Goal: Task Accomplishment & Management: Complete application form

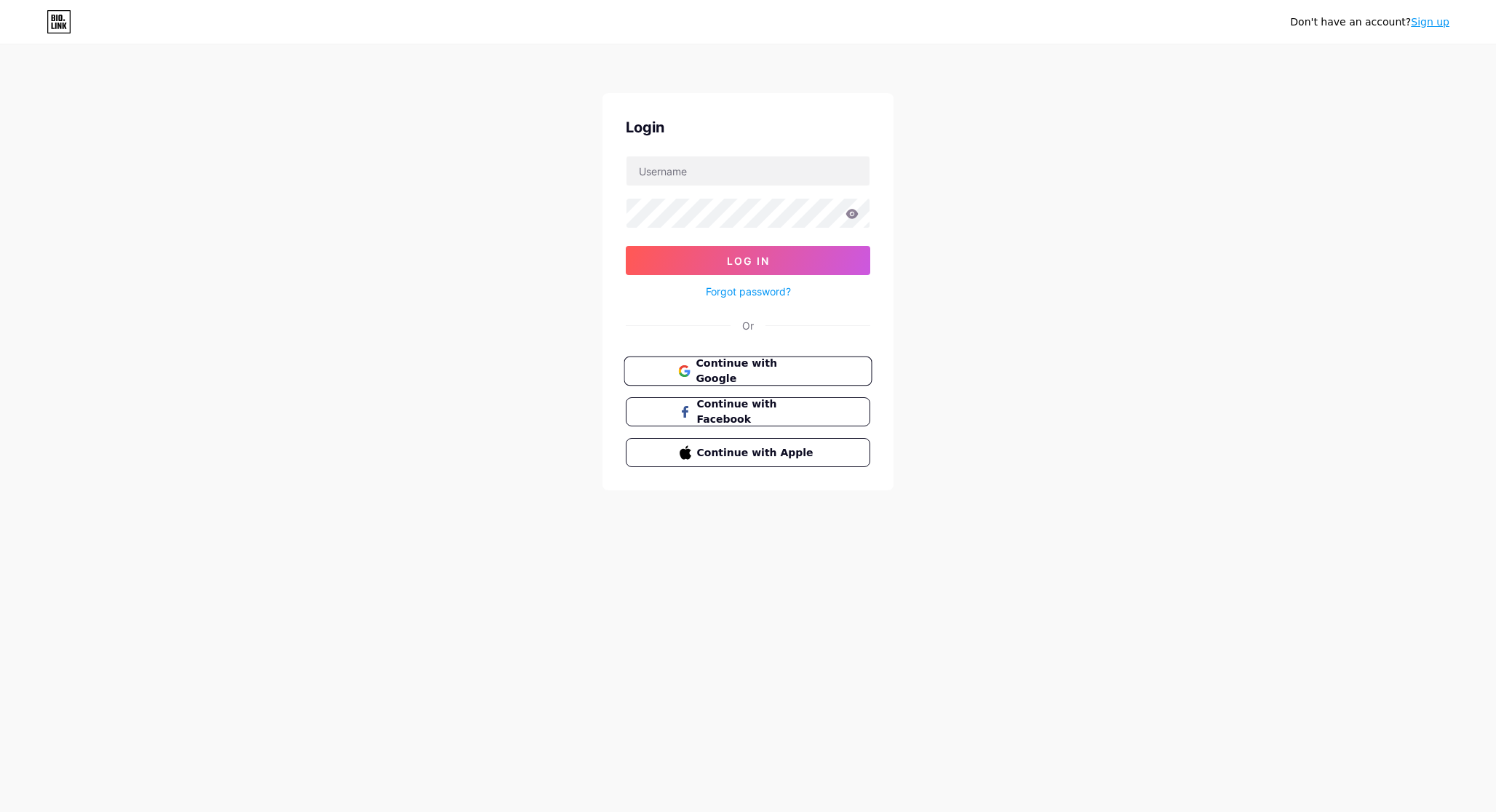
click at [750, 366] on span "Continue with Google" at bounding box center [756, 371] width 122 height 31
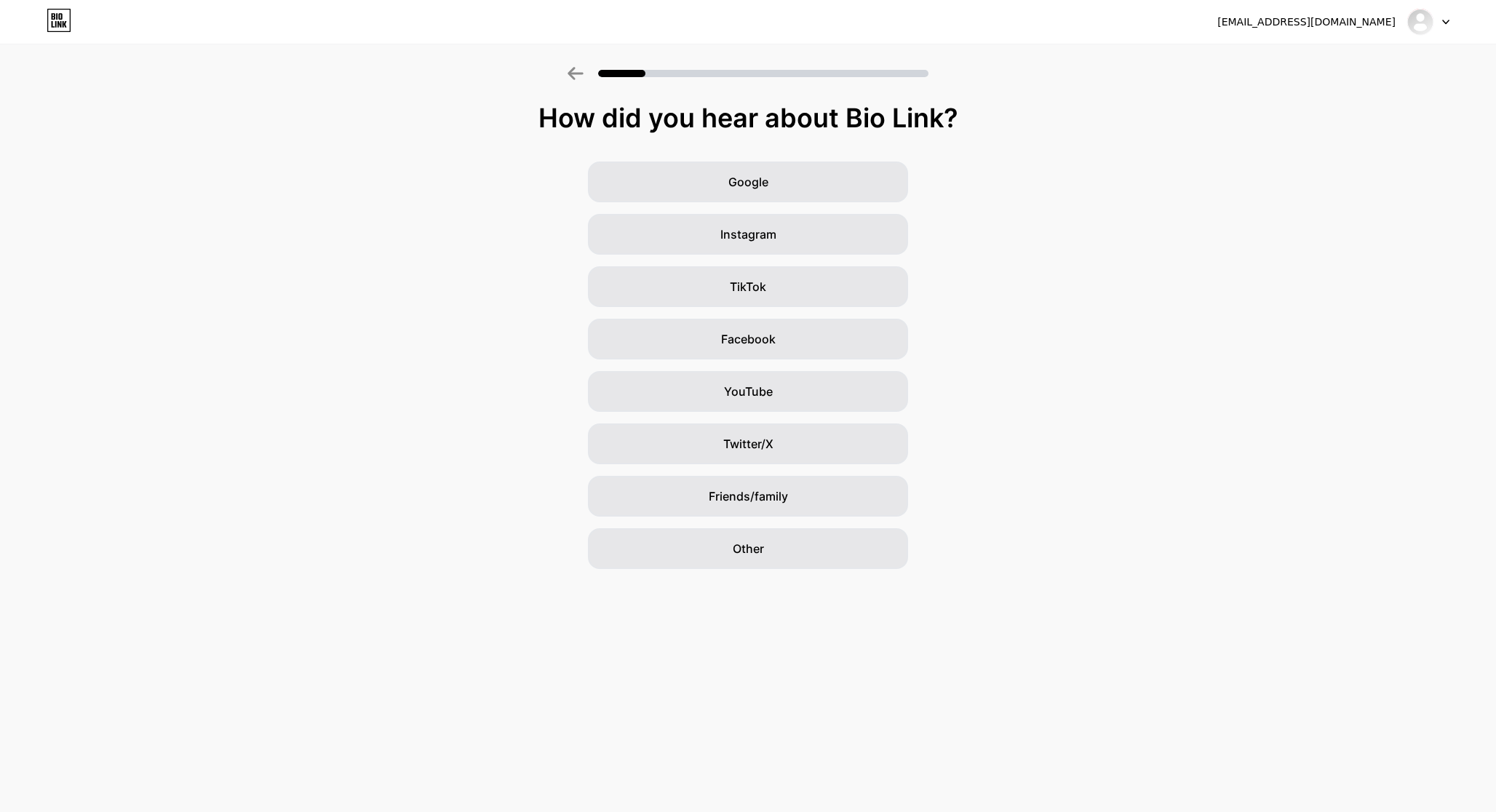
click at [1037, 284] on div "Google Instagram TikTok Facebook YouTube Twitter/X Friends/family Other" at bounding box center [748, 365] width 1496 height 407
click at [360, 180] on div "Google Instagram TikTok Facebook YouTube Twitter/X Friends/family Other" at bounding box center [748, 365] width 1496 height 407
click at [412, 175] on div "Google Instagram TikTok Facebook YouTube Twitter/X Friends/family Other" at bounding box center [748, 365] width 1496 height 407
click at [758, 222] on div "Instagram" at bounding box center [748, 233] width 320 height 41
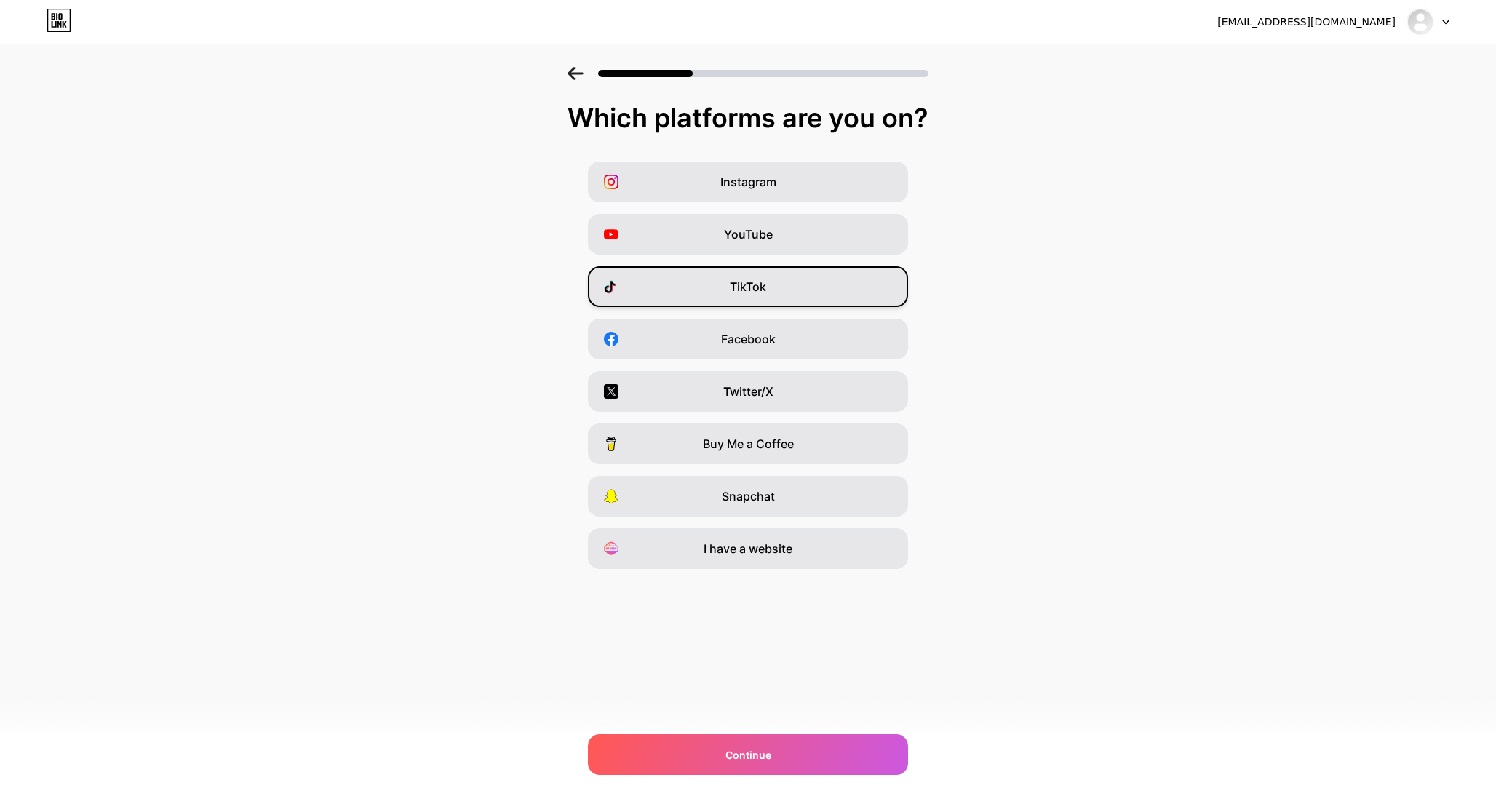
click at [764, 290] on span "TikTok" at bounding box center [748, 286] width 36 height 17
click at [791, 341] on div "Facebook" at bounding box center [748, 338] width 320 height 41
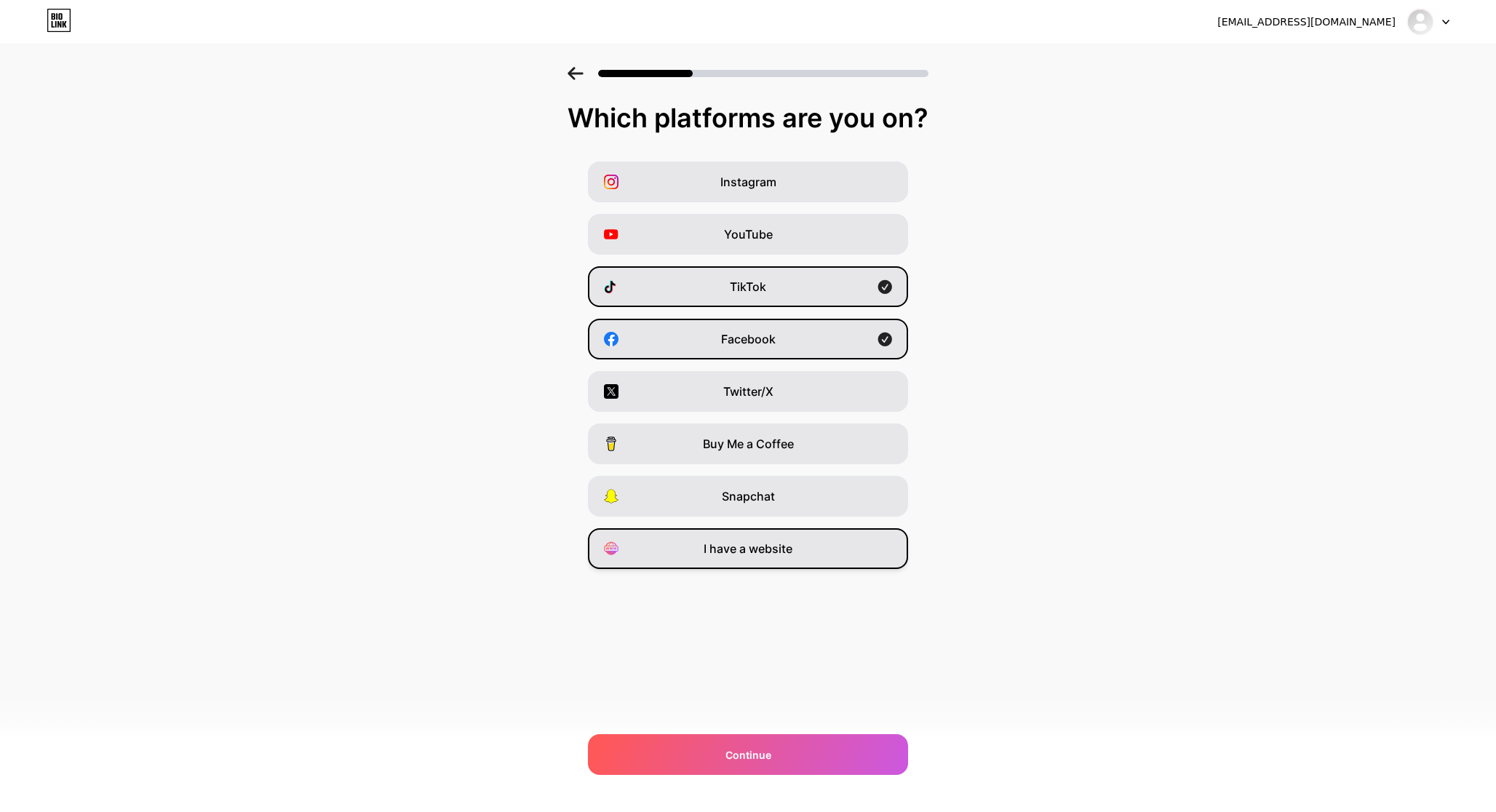
click at [809, 548] on div "I have a website" at bounding box center [748, 548] width 320 height 41
click at [781, 174] on div "Instagram" at bounding box center [748, 182] width 320 height 41
click at [579, 72] on icon at bounding box center [575, 73] width 16 height 13
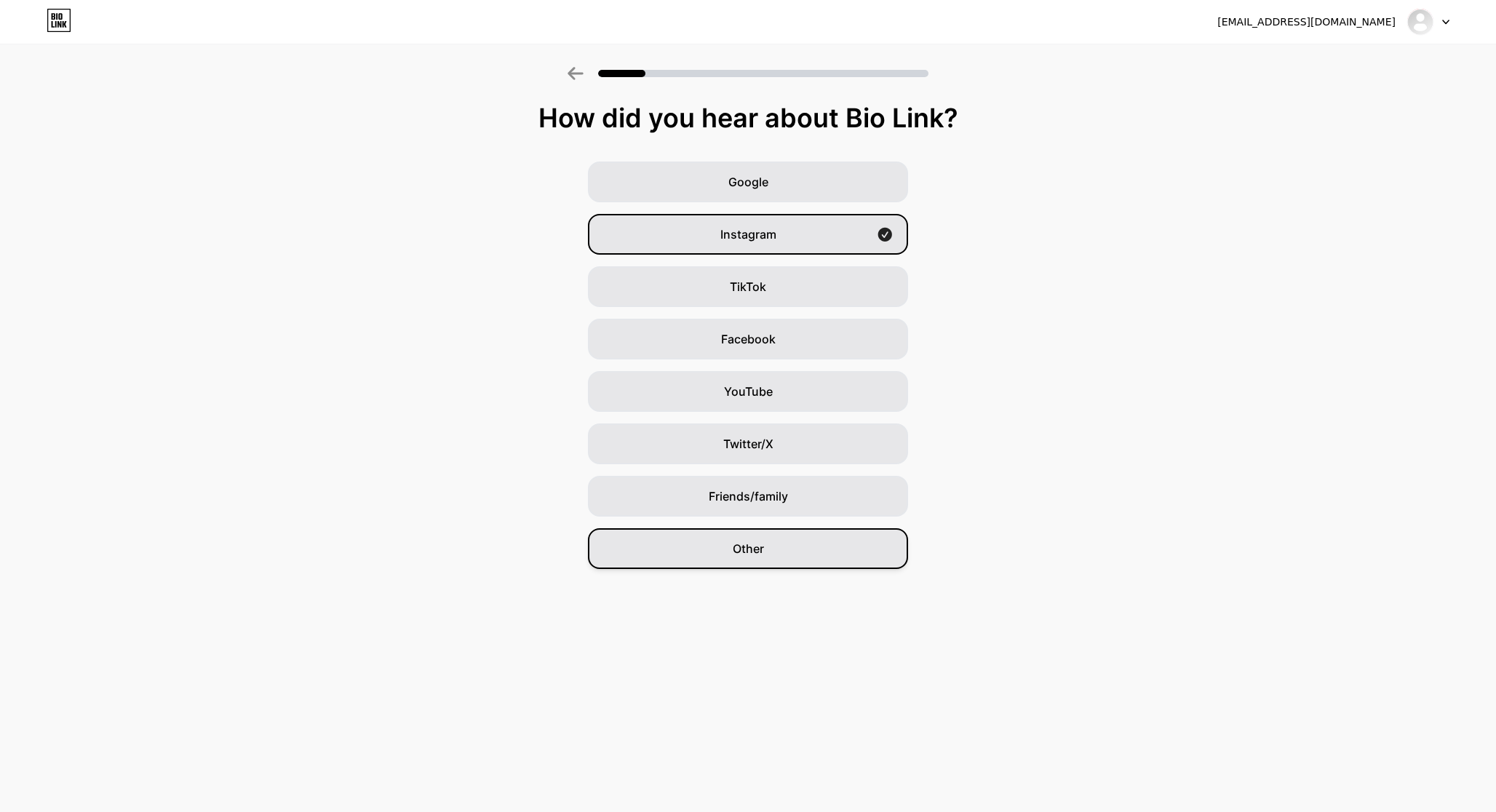
click at [782, 547] on div "Other" at bounding box center [748, 548] width 320 height 41
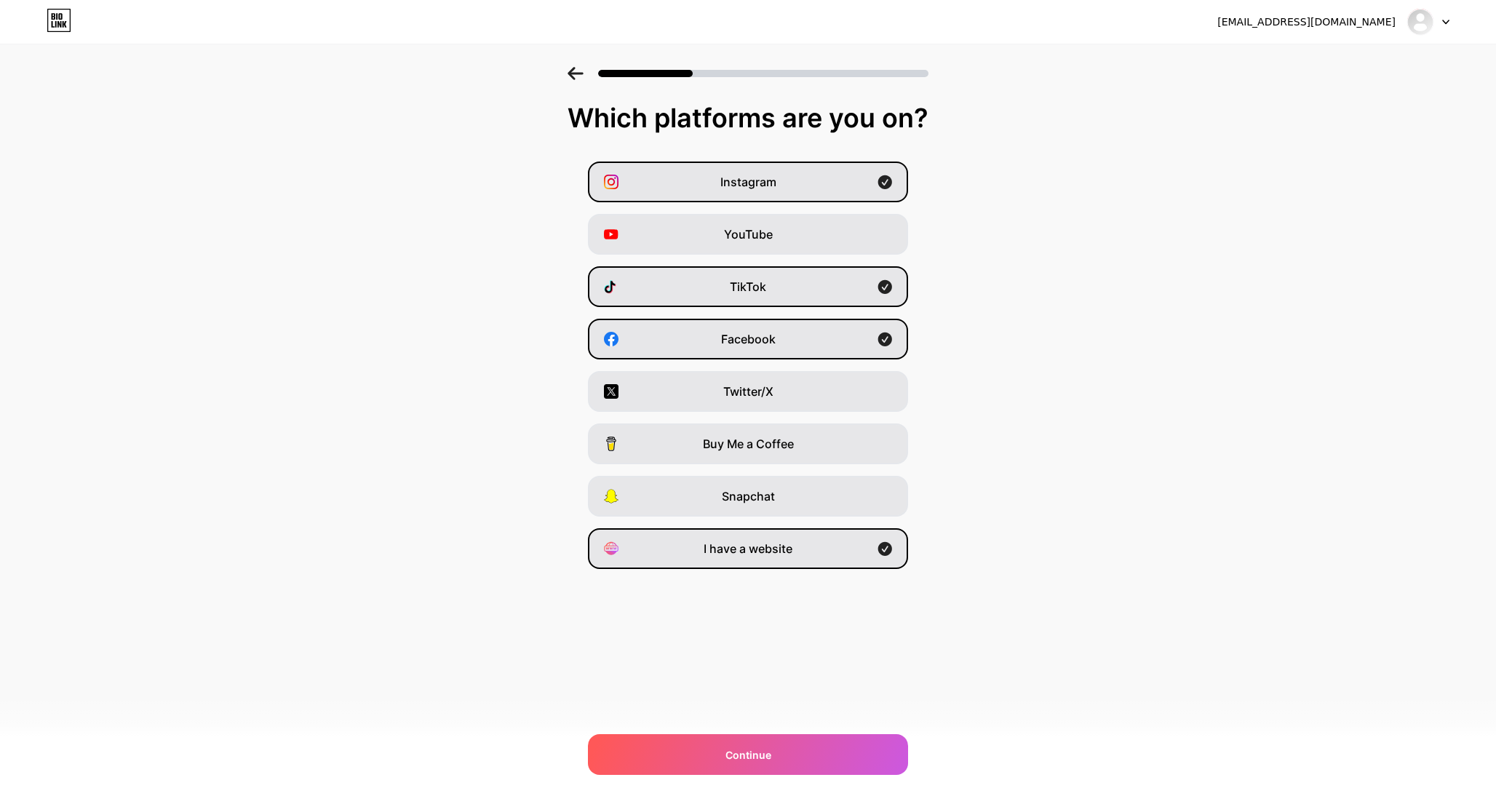
click at [570, 67] on icon at bounding box center [575, 73] width 16 height 13
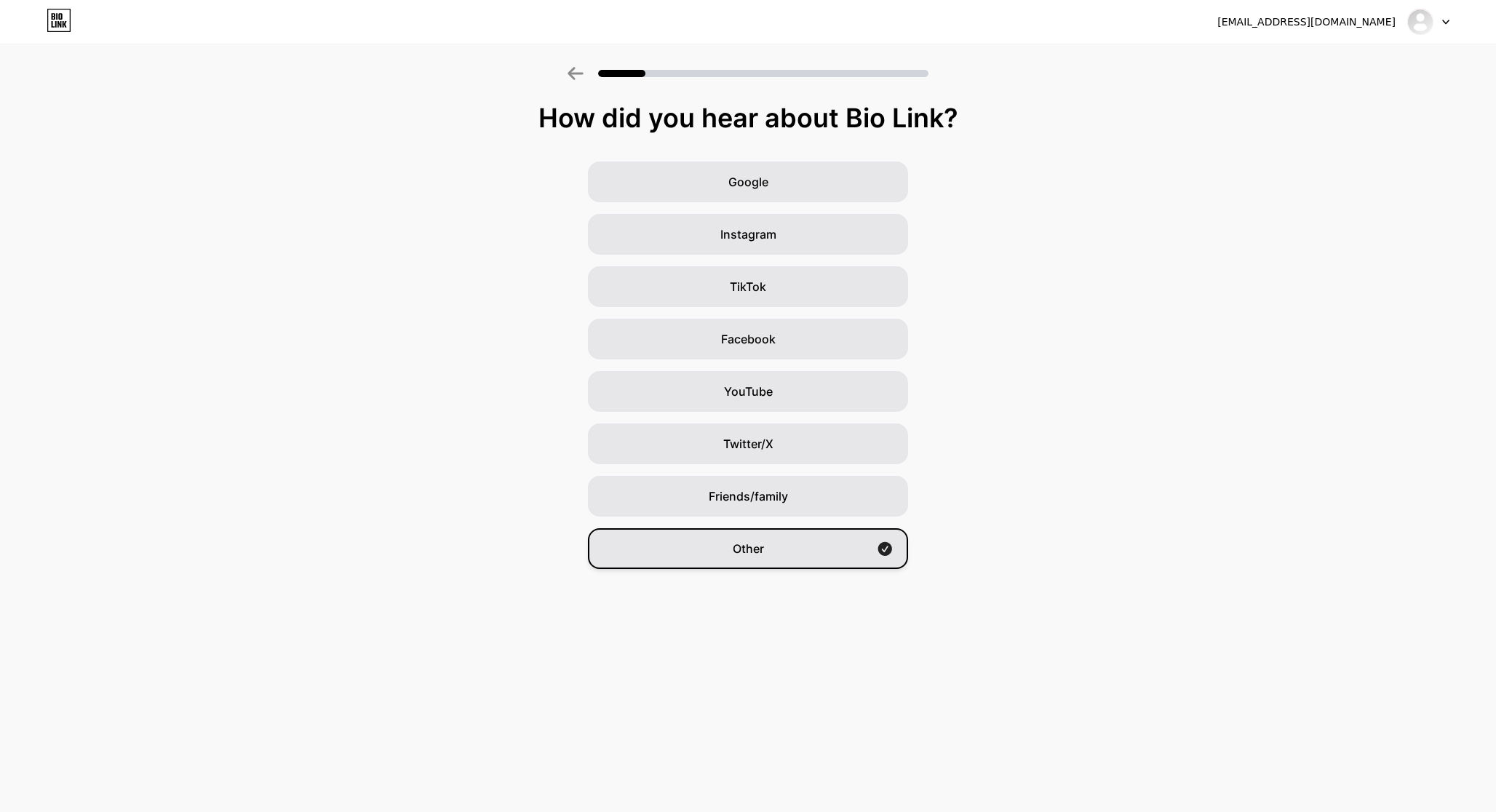
click at [869, 543] on div "Other" at bounding box center [748, 548] width 320 height 41
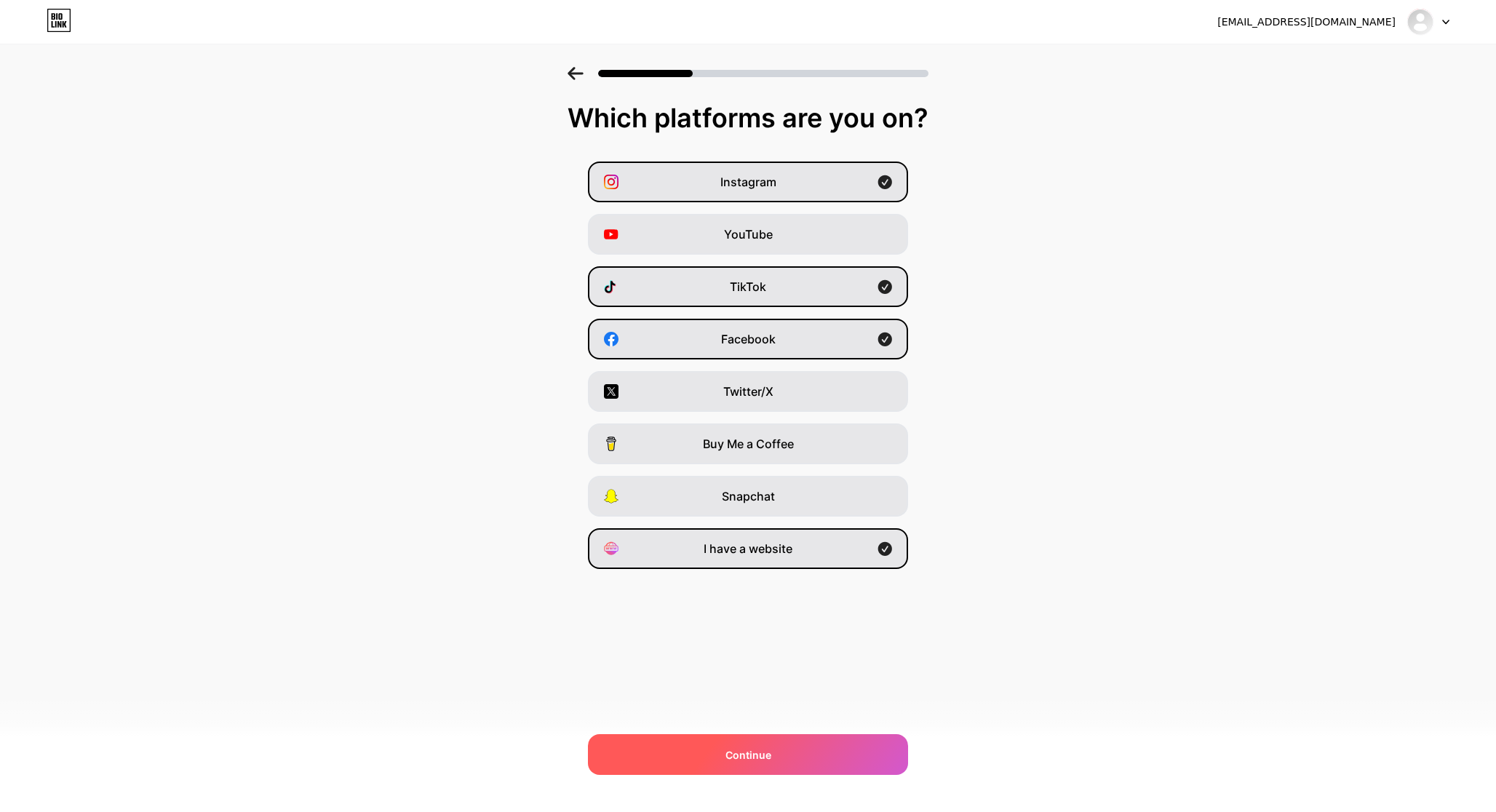
click at [788, 750] on div "Continue" at bounding box center [748, 754] width 320 height 41
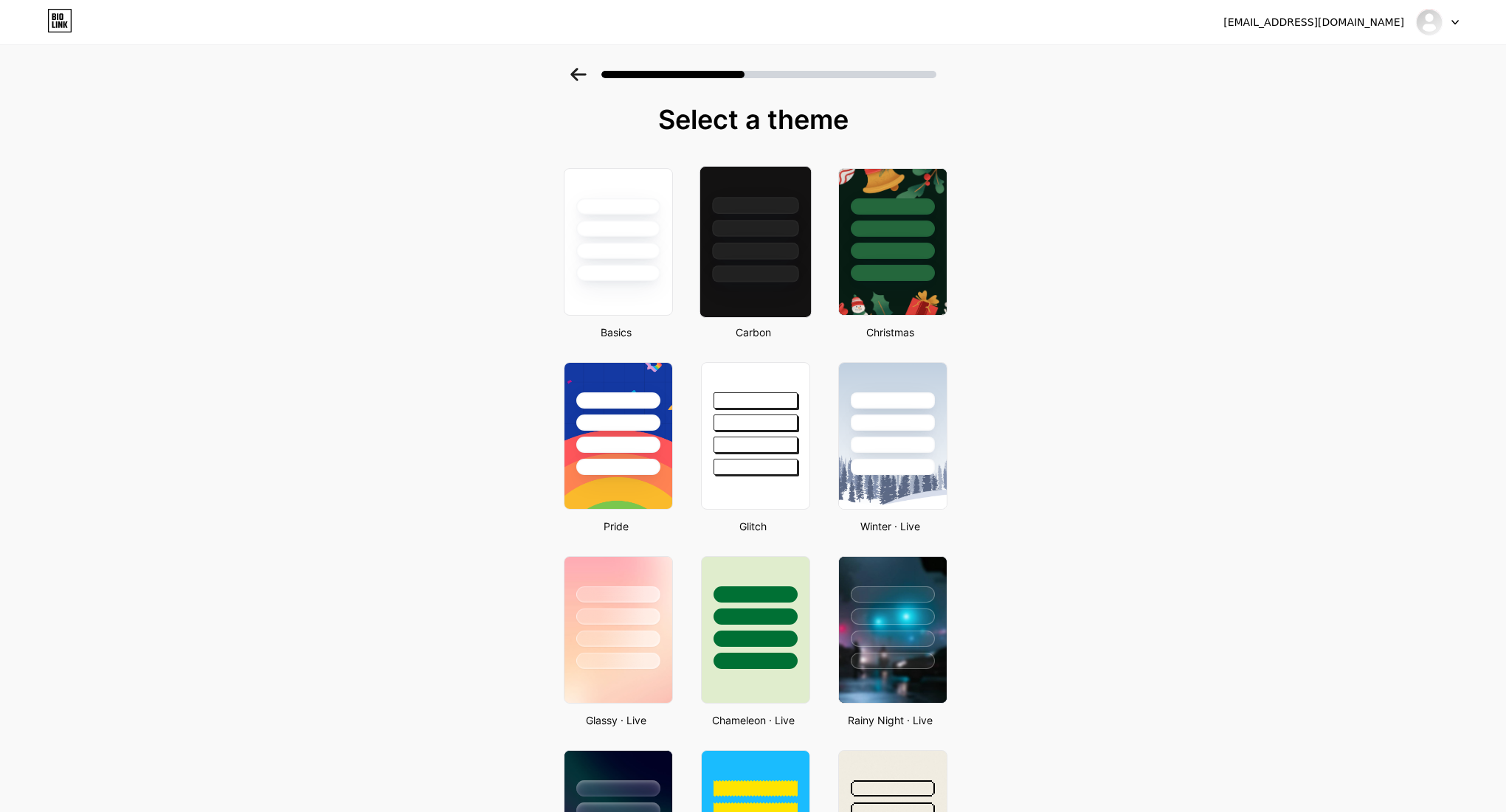
click at [774, 243] on div at bounding box center [755, 251] width 86 height 17
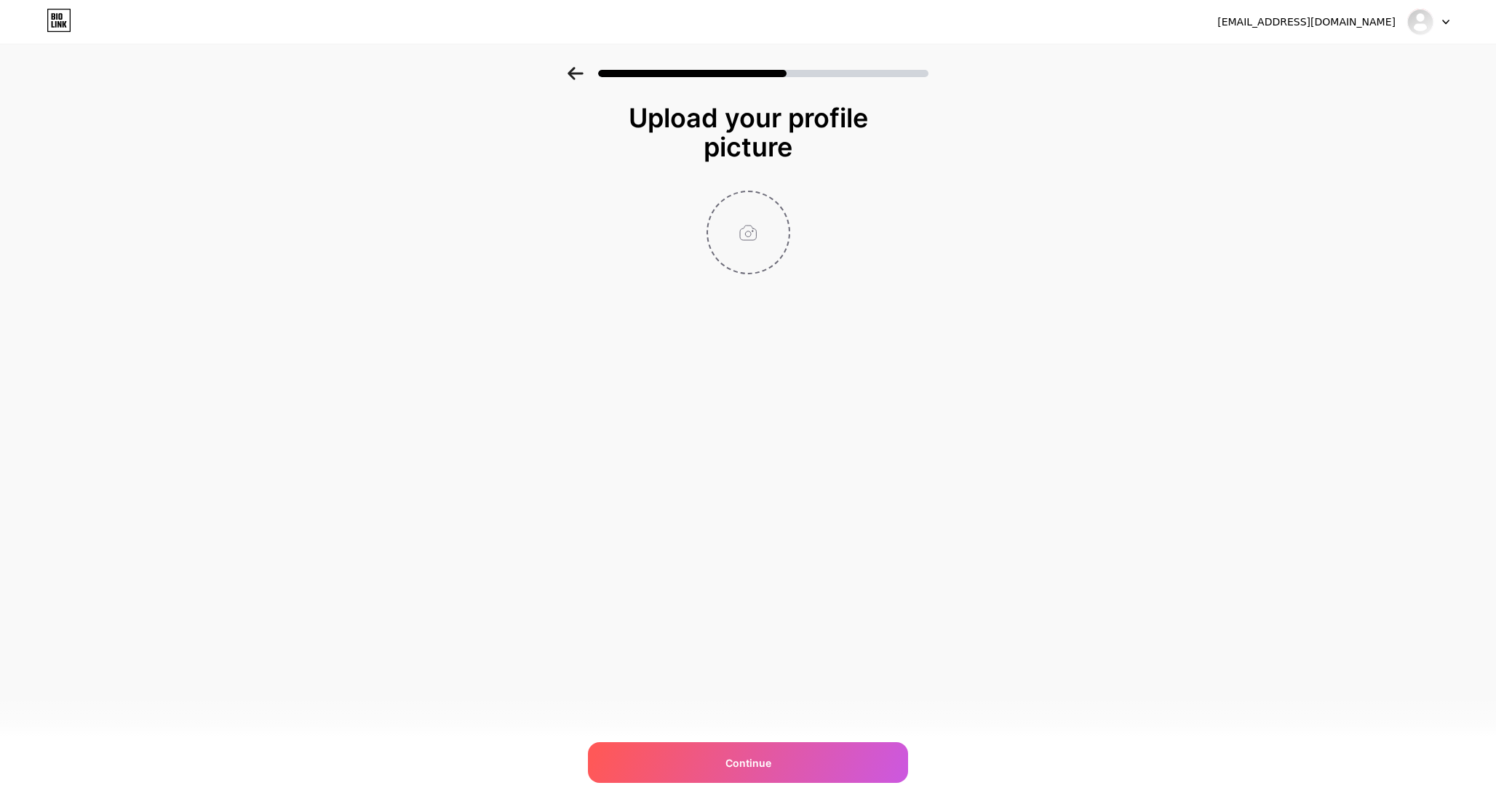
click at [750, 232] on input "file" at bounding box center [748, 232] width 80 height 80
type input "C:\fakepath\Gemini_Generated_Image_9luaav9luaav9lua.png"
click at [782, 200] on icon at bounding box center [781, 201] width 5 height 5
click at [739, 232] on input "file" at bounding box center [748, 232] width 80 height 80
type input "C:\fakepath\488581968_2021983824993452_8911955094135235164_n (1).jpg"
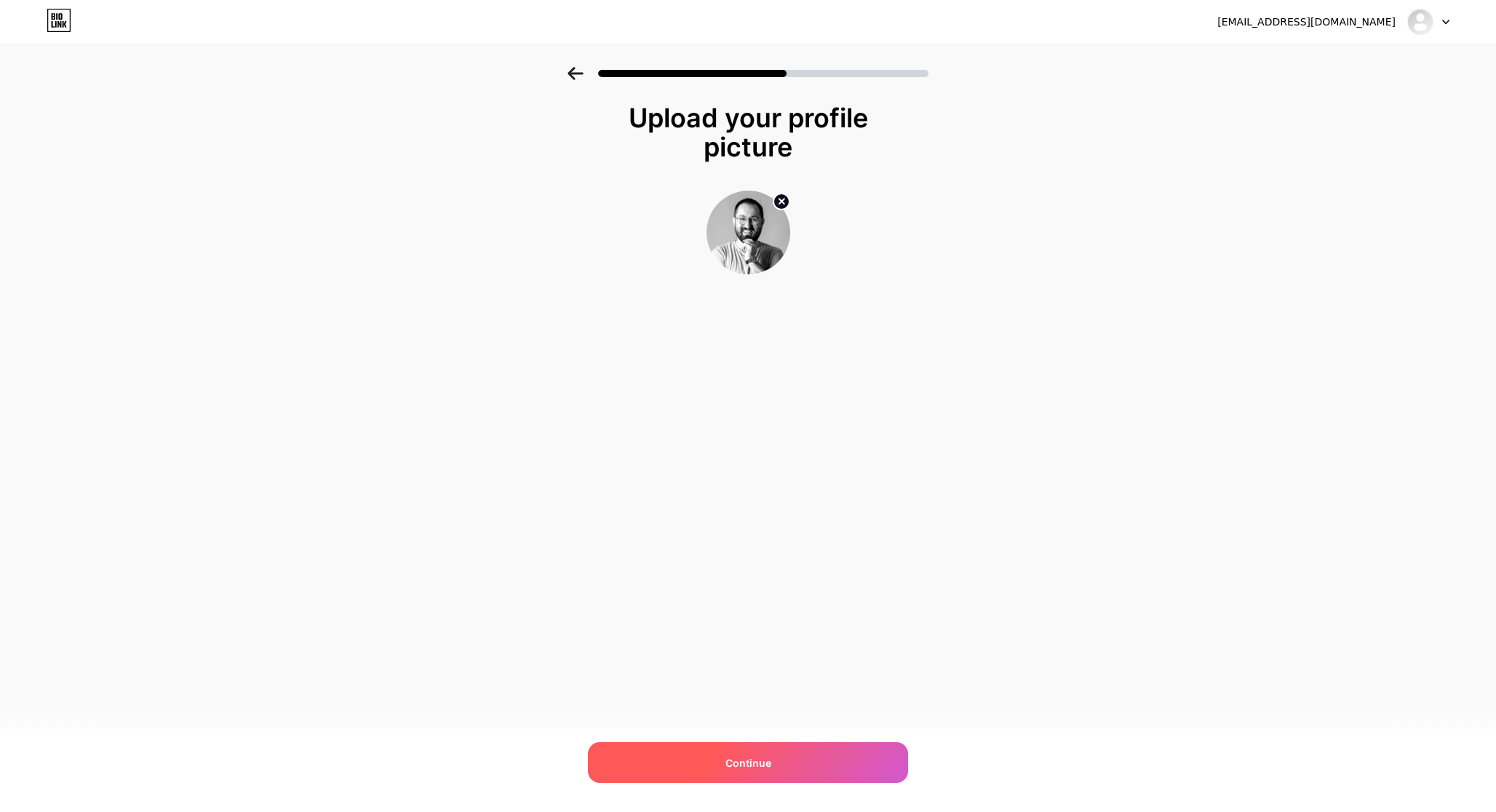
click at [766, 758] on span "Continue" at bounding box center [748, 763] width 46 height 16
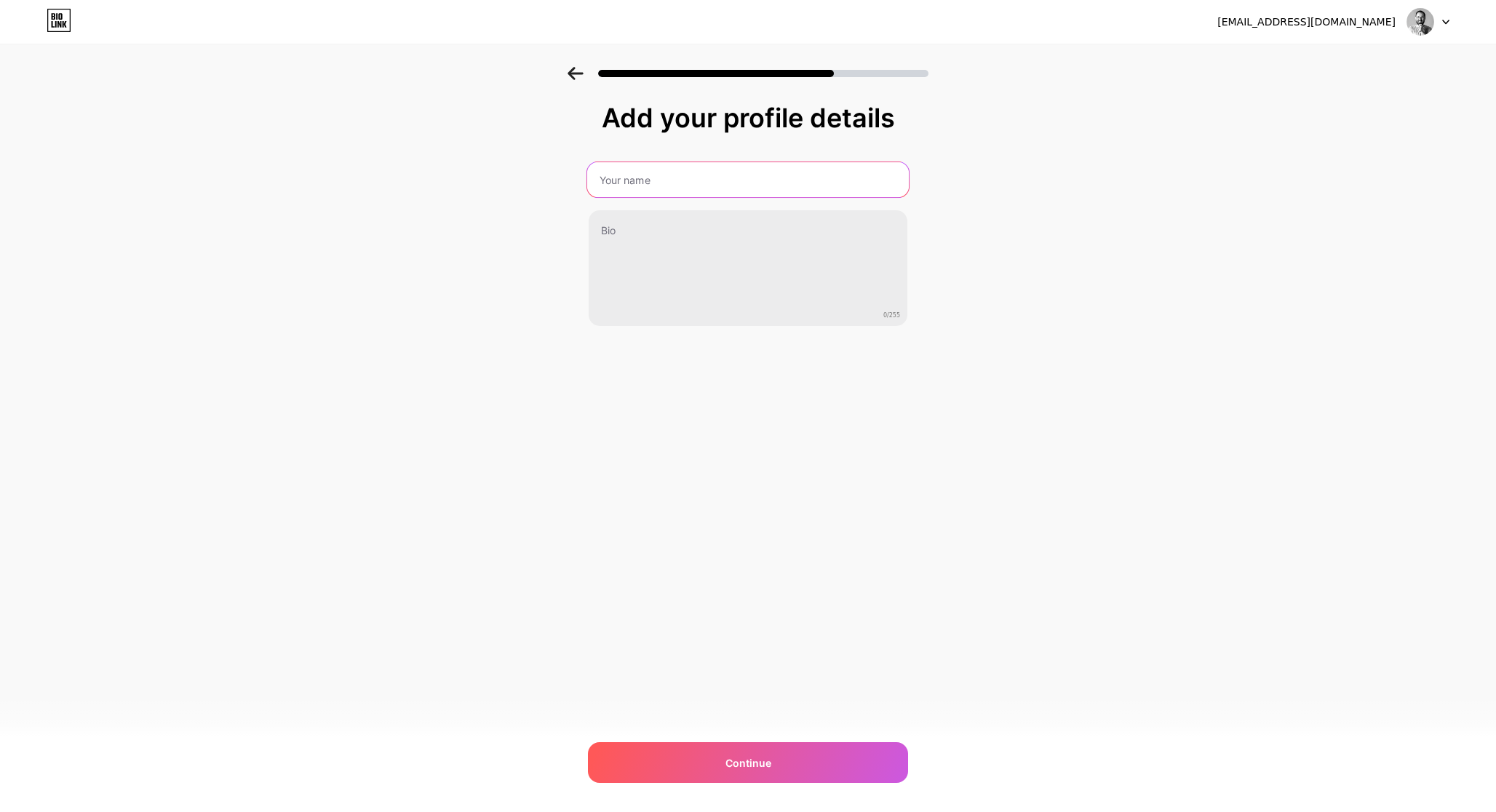
click at [670, 176] on input "text" at bounding box center [748, 180] width 322 height 35
type input "Raqil Tağıyev"
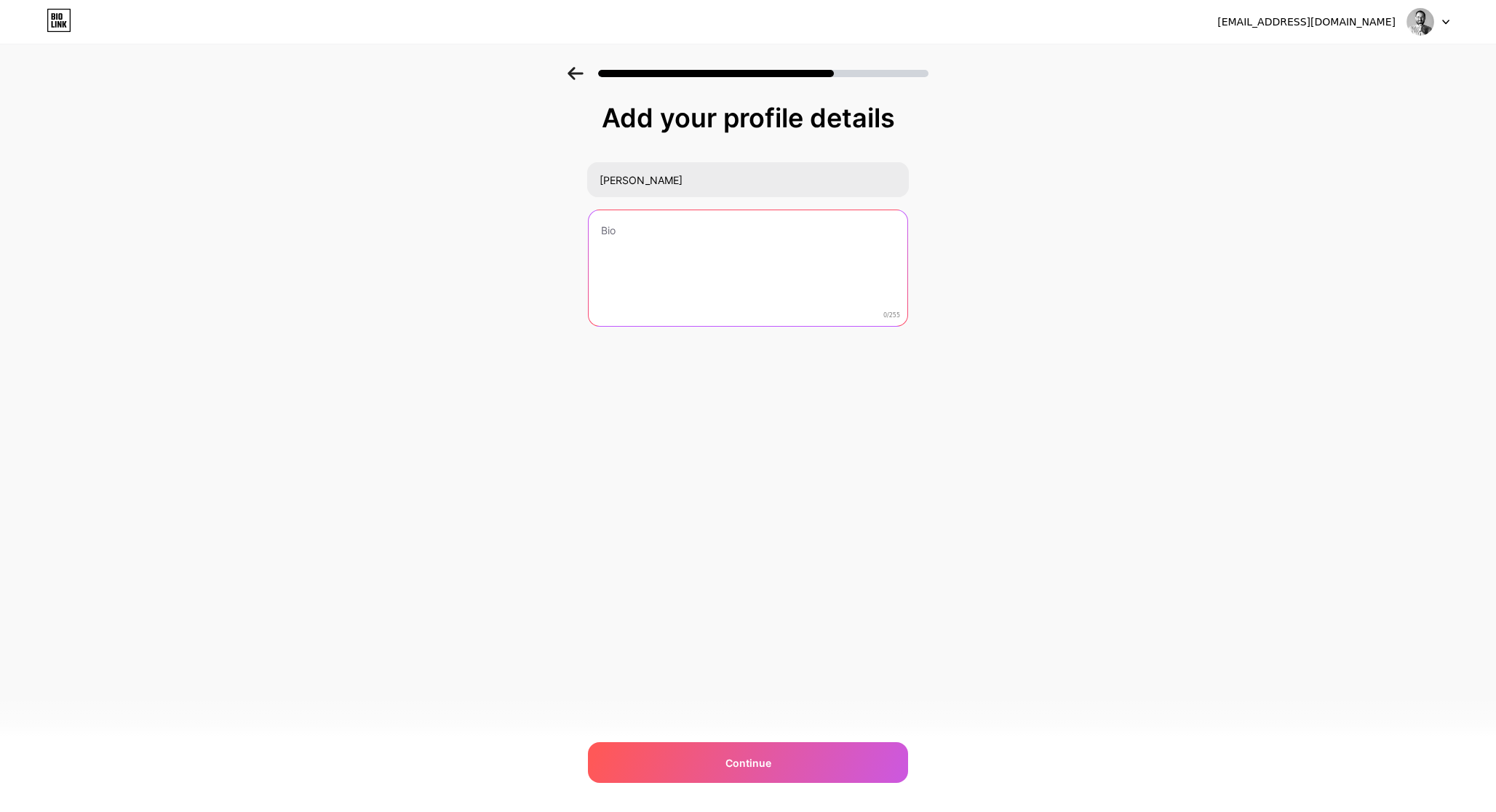
click at [668, 253] on textarea at bounding box center [748, 268] width 318 height 117
paste textarea "Mən Raqil Tağıyev, 2008-ci ildən bəri qrafik dizayn, foto və video sahəsində fə…"
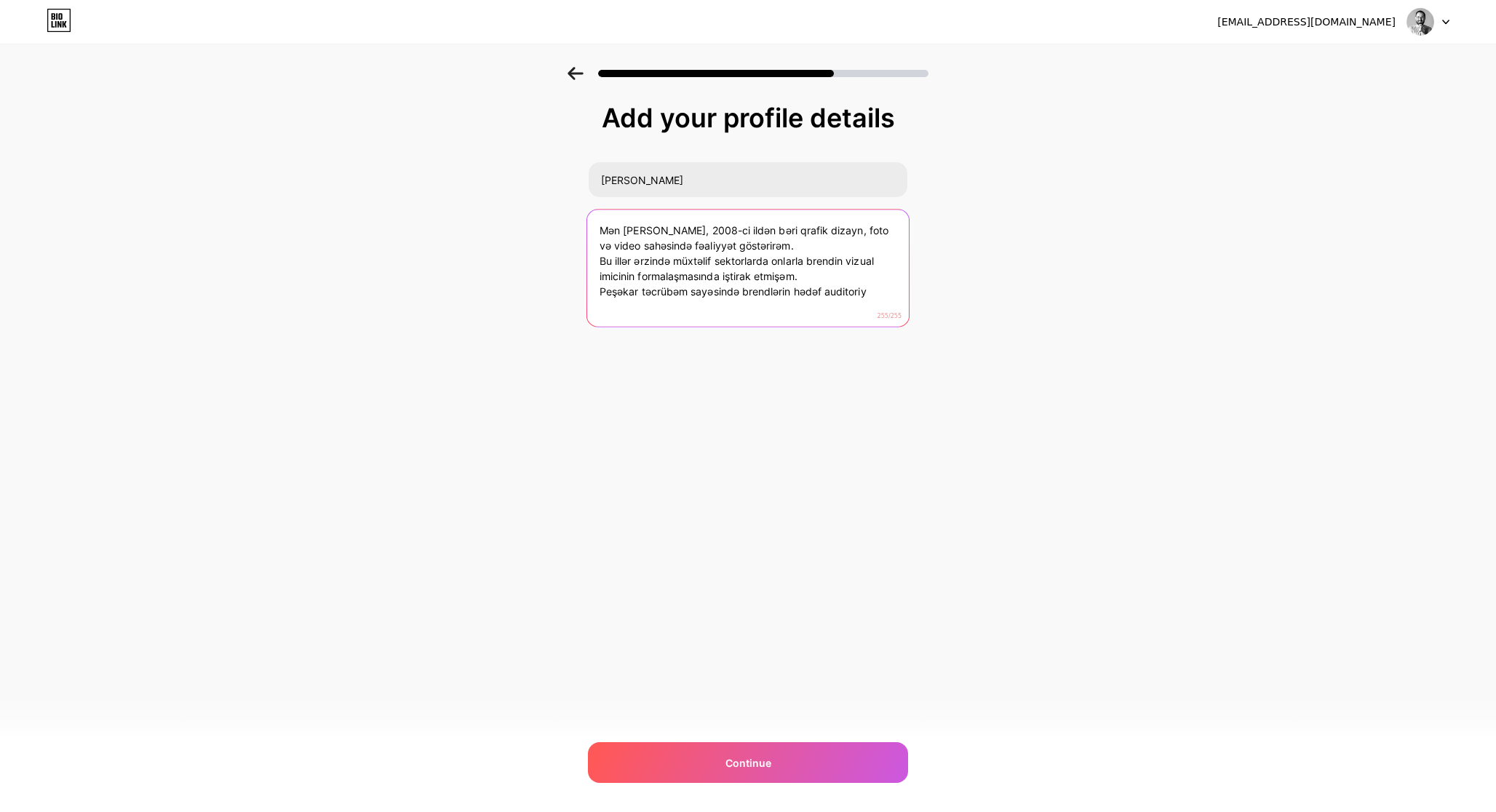
type textarea "Mən Raqil Tağıyev, 2008-ci ildən bəri qrafik dizayn, foto və video sahəsində fə…"
click at [688, 291] on textarea "Mən Raqil Tağıyev, 2008-ci ildən bəri qrafik dizayn, foto və video sahəsində fə…" at bounding box center [748, 268] width 322 height 118
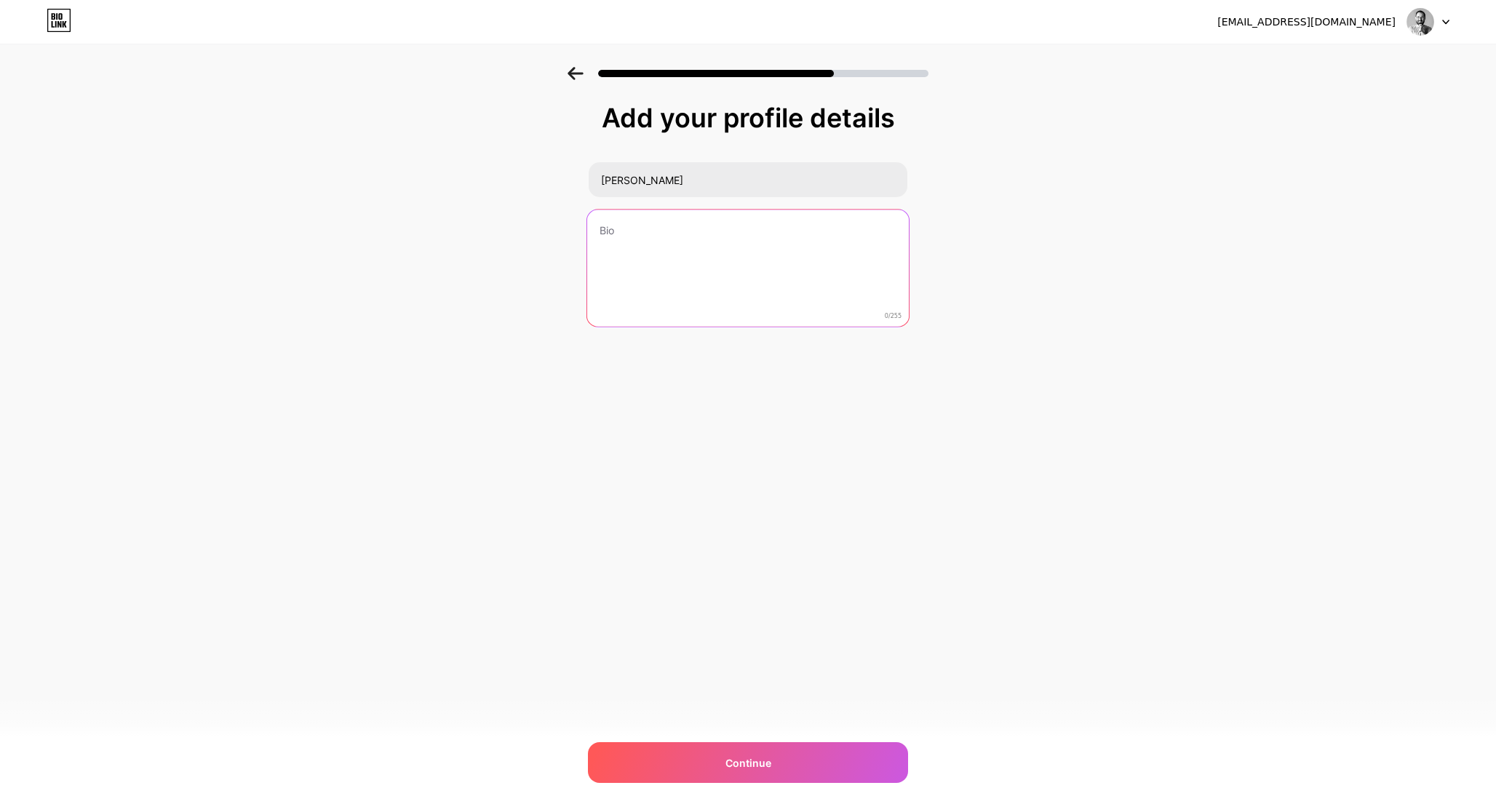
paste textarea "Raqil Tağıyev, 2008-dən qrafik dizayn, foto və video sahəsindədir. Prizma Agenc…"
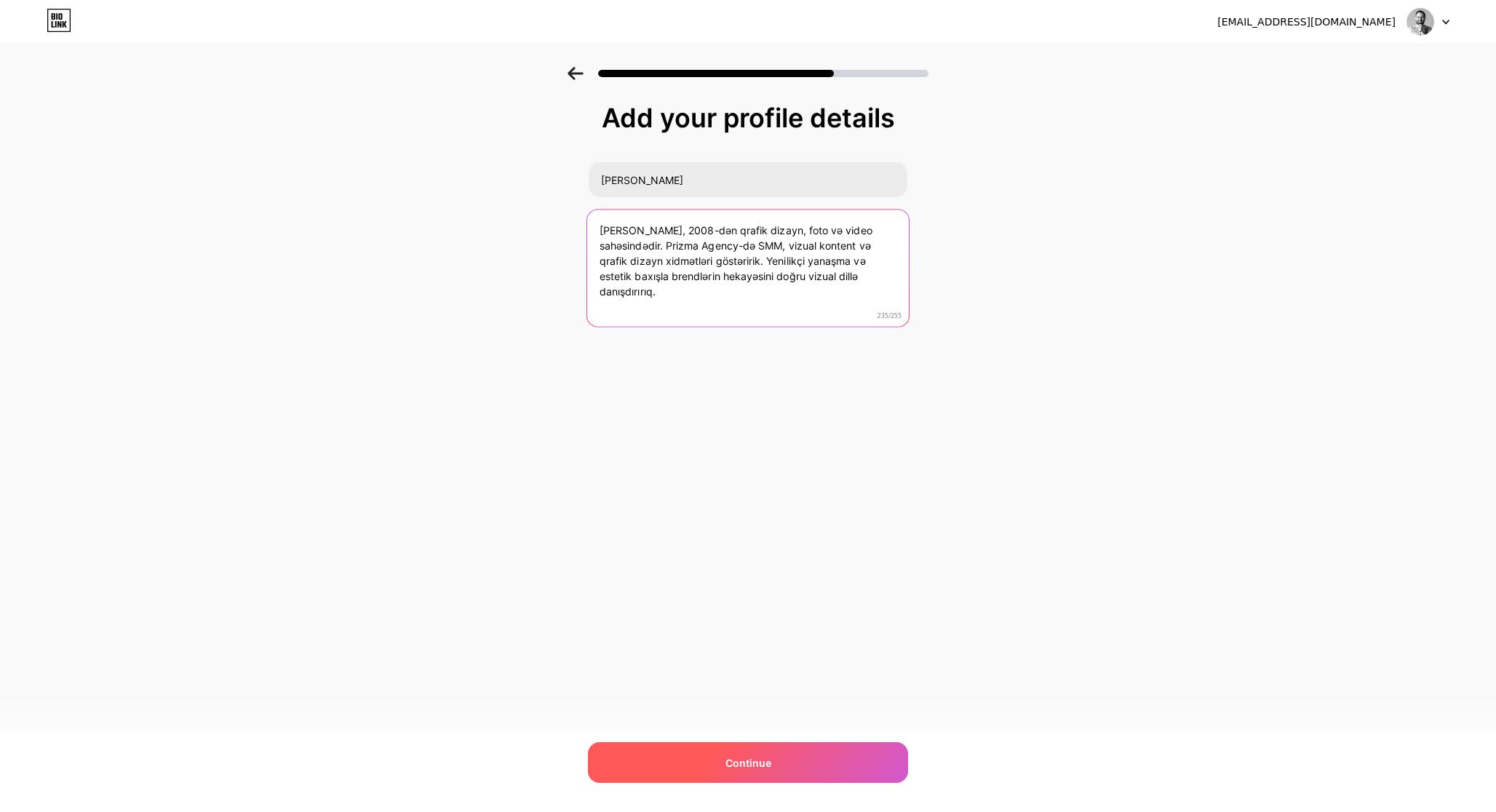
type textarea "Raqil Tağıyev, 2008-dən qrafik dizayn, foto və video sahəsindədir. Prizma Agenc…"
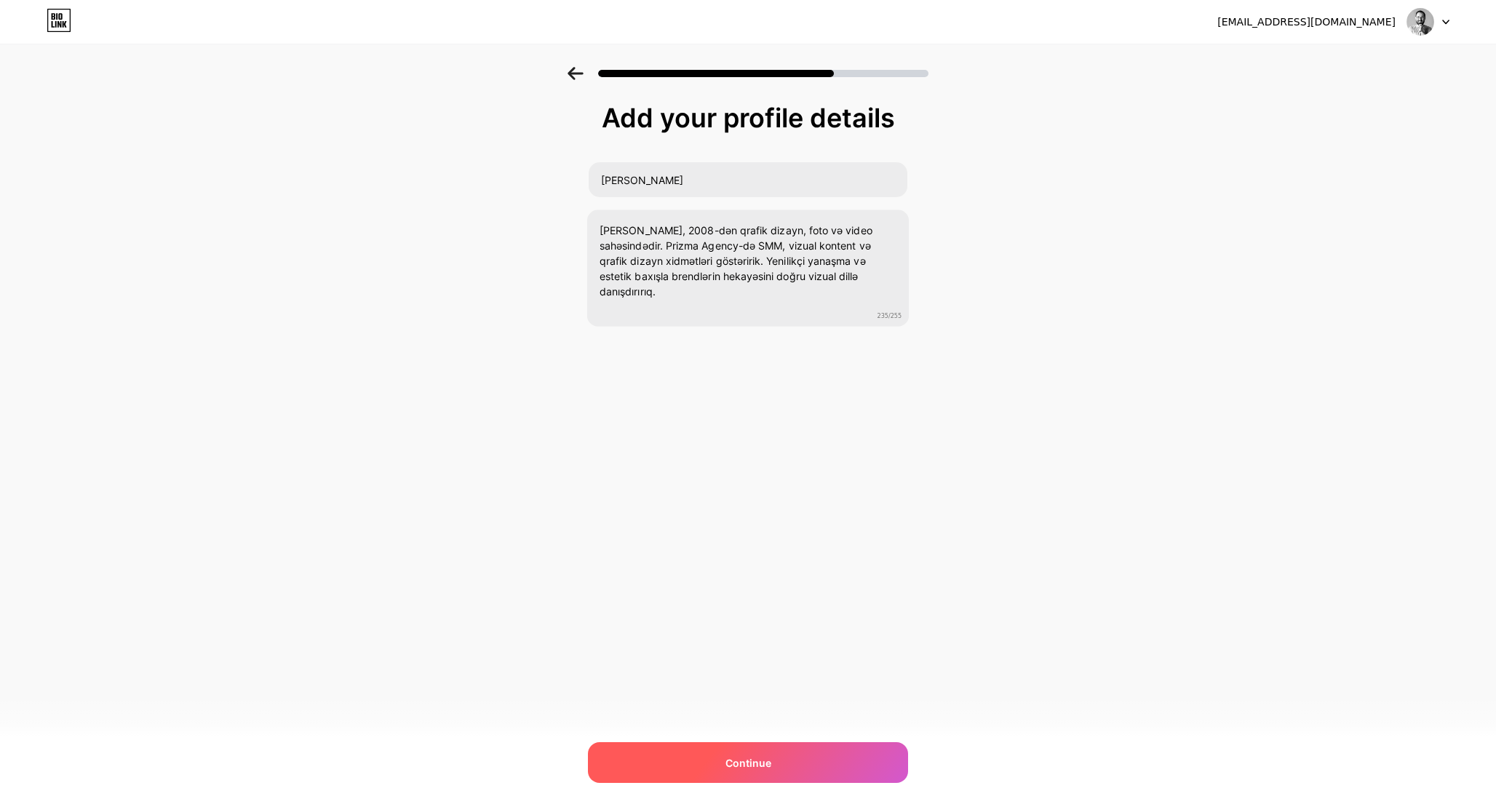
click at [779, 758] on div "Continue" at bounding box center [748, 762] width 320 height 41
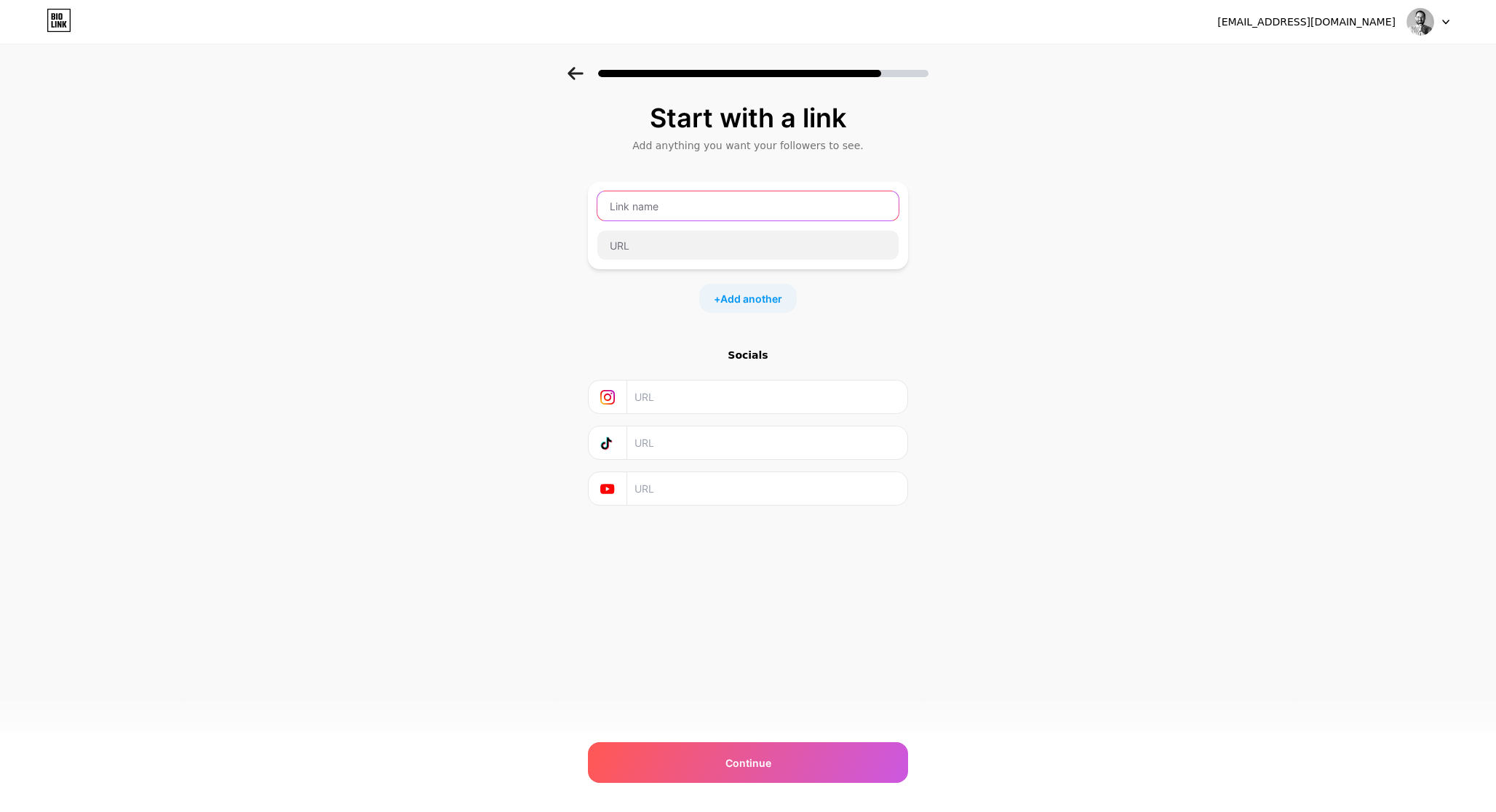
click at [666, 202] on input "text" at bounding box center [748, 206] width 301 height 29
type input "Mənimlə Əlaqə saxla!"
click at [693, 254] on input "text" at bounding box center [748, 246] width 301 height 29
type input "raqiltaqiyev"
click at [758, 301] on span "Add another" at bounding box center [751, 299] width 62 height 16
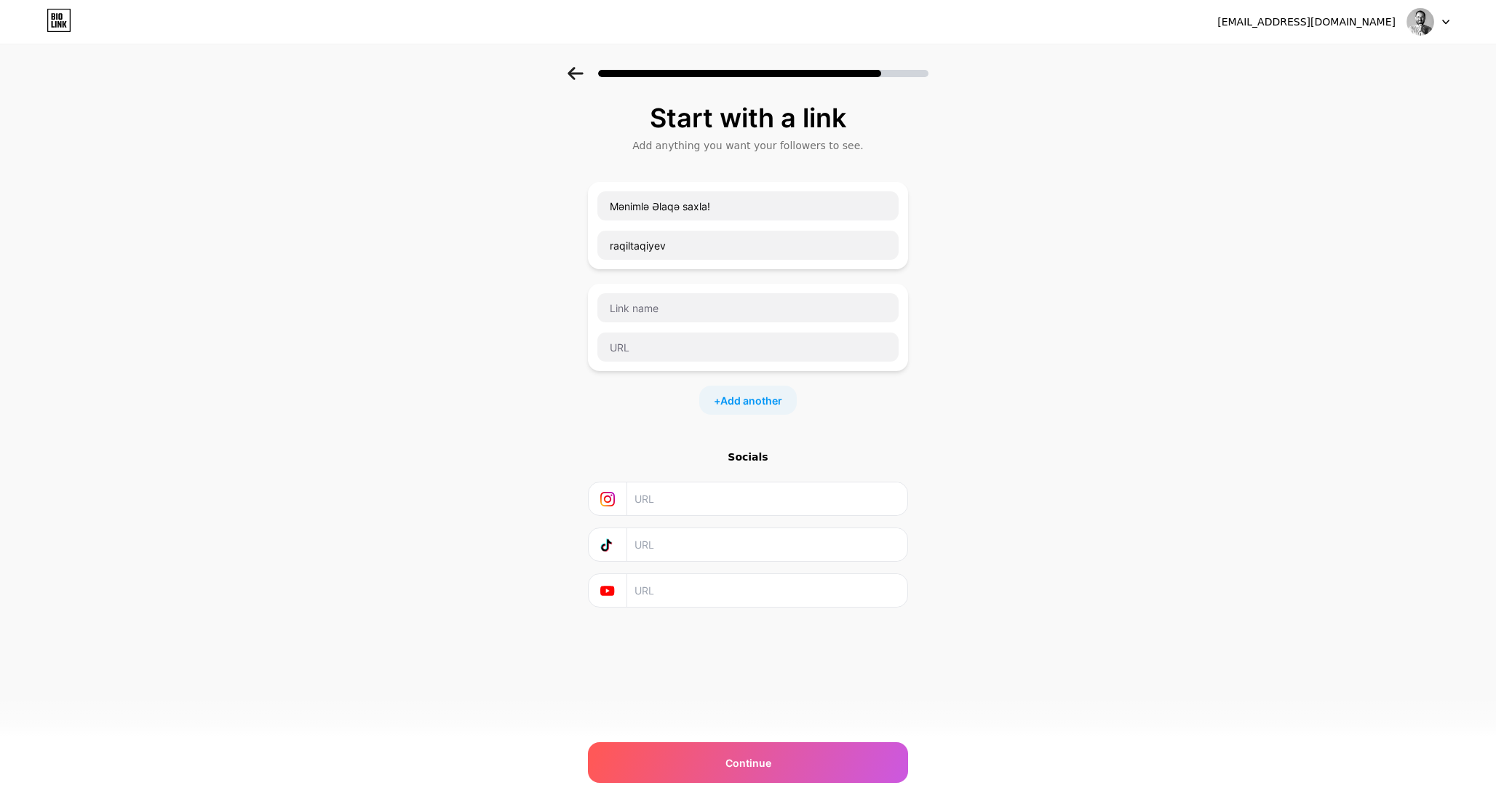
click at [694, 496] on input "text" at bounding box center [766, 499] width 264 height 33
paste input "https://www.instagram.com/ragil_tagiyev/"
type input "https://www.instagram.com/ragil_tagiyev/"
click at [665, 548] on input "text" at bounding box center [766, 545] width 264 height 33
paste input "https://www.tiktok.com/@ragil_tagiyev?lang=tr-TR"
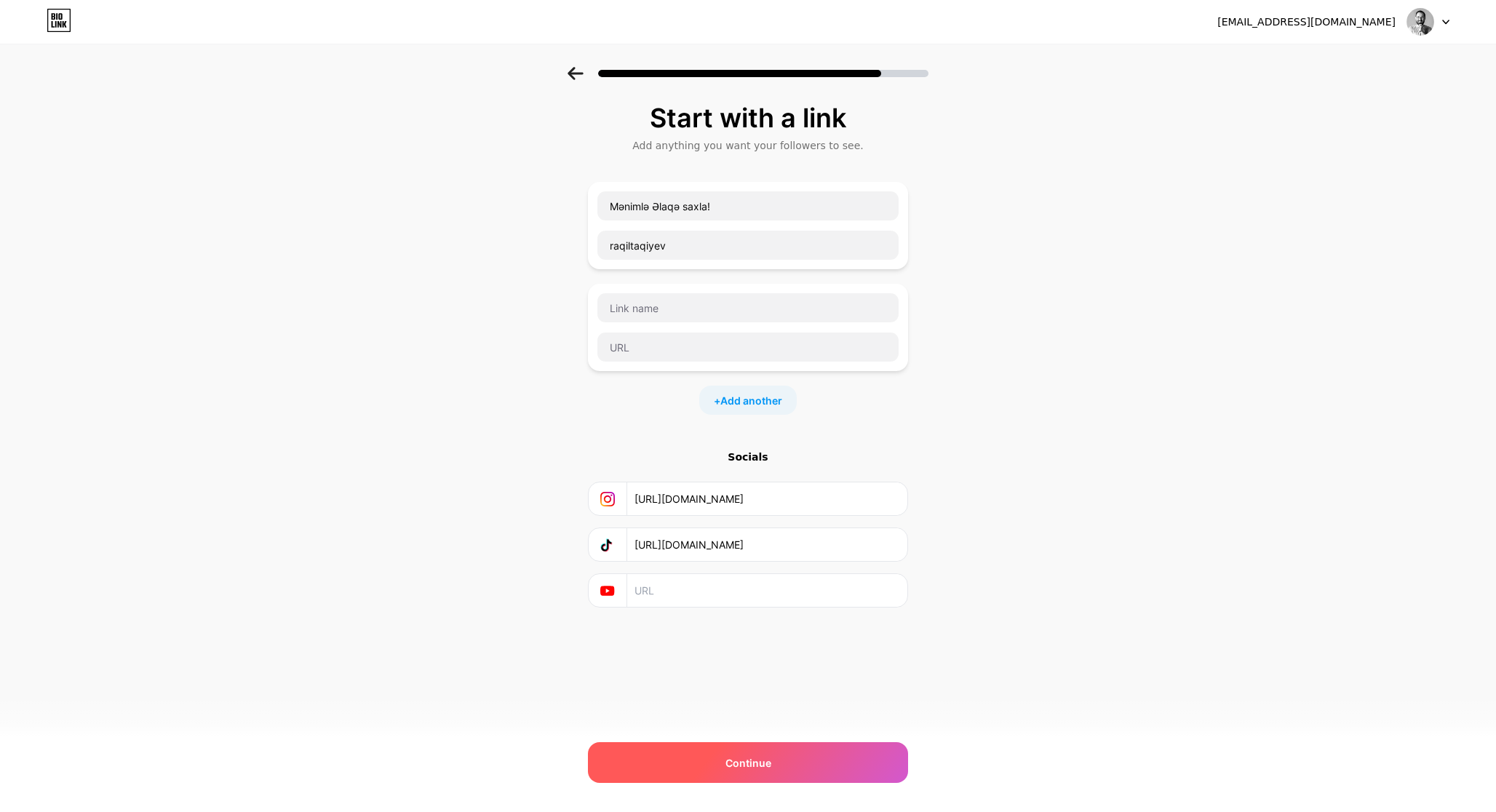
type input "https://www.tiktok.com/@ragil_tagiyev?lang=tr-TR"
click at [748, 764] on span "Continue" at bounding box center [748, 763] width 46 height 16
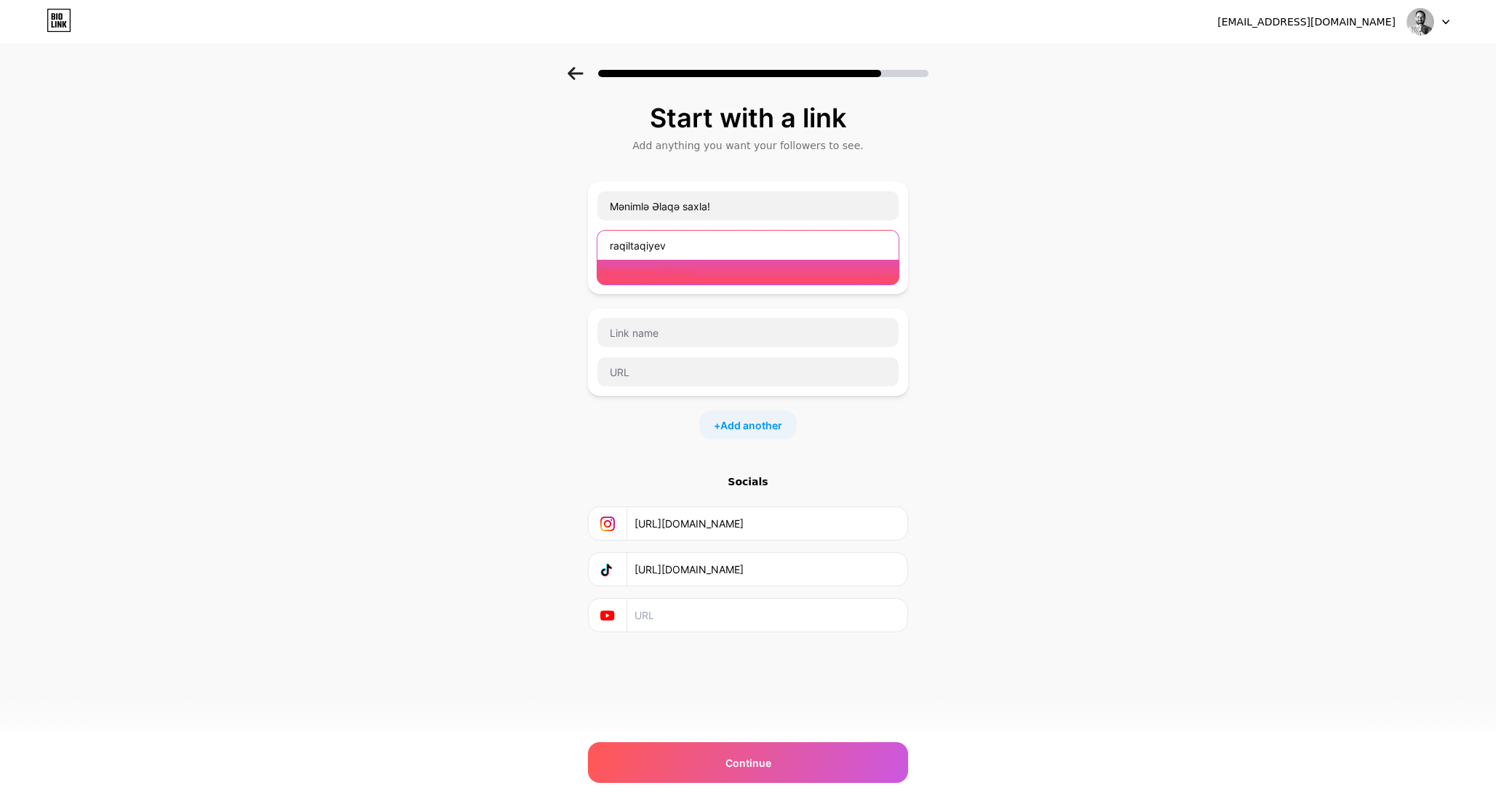
drag, startPoint x: 684, startPoint y: 246, endPoint x: 599, endPoint y: 244, distance: 85.0
click at [599, 244] on input "raqiltaqiyev" at bounding box center [748, 246] width 301 height 29
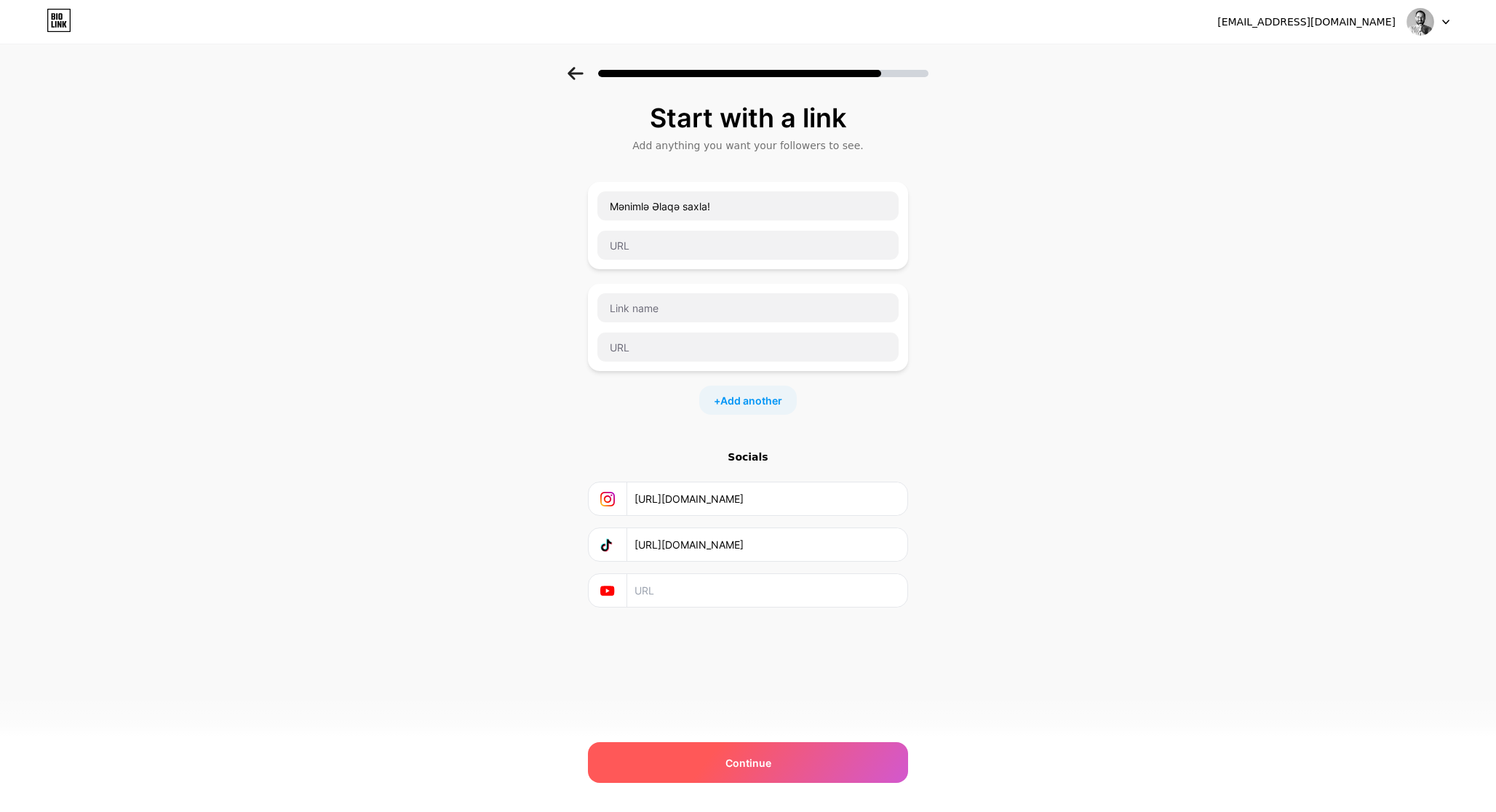
click at [780, 759] on div "Continue" at bounding box center [748, 762] width 320 height 41
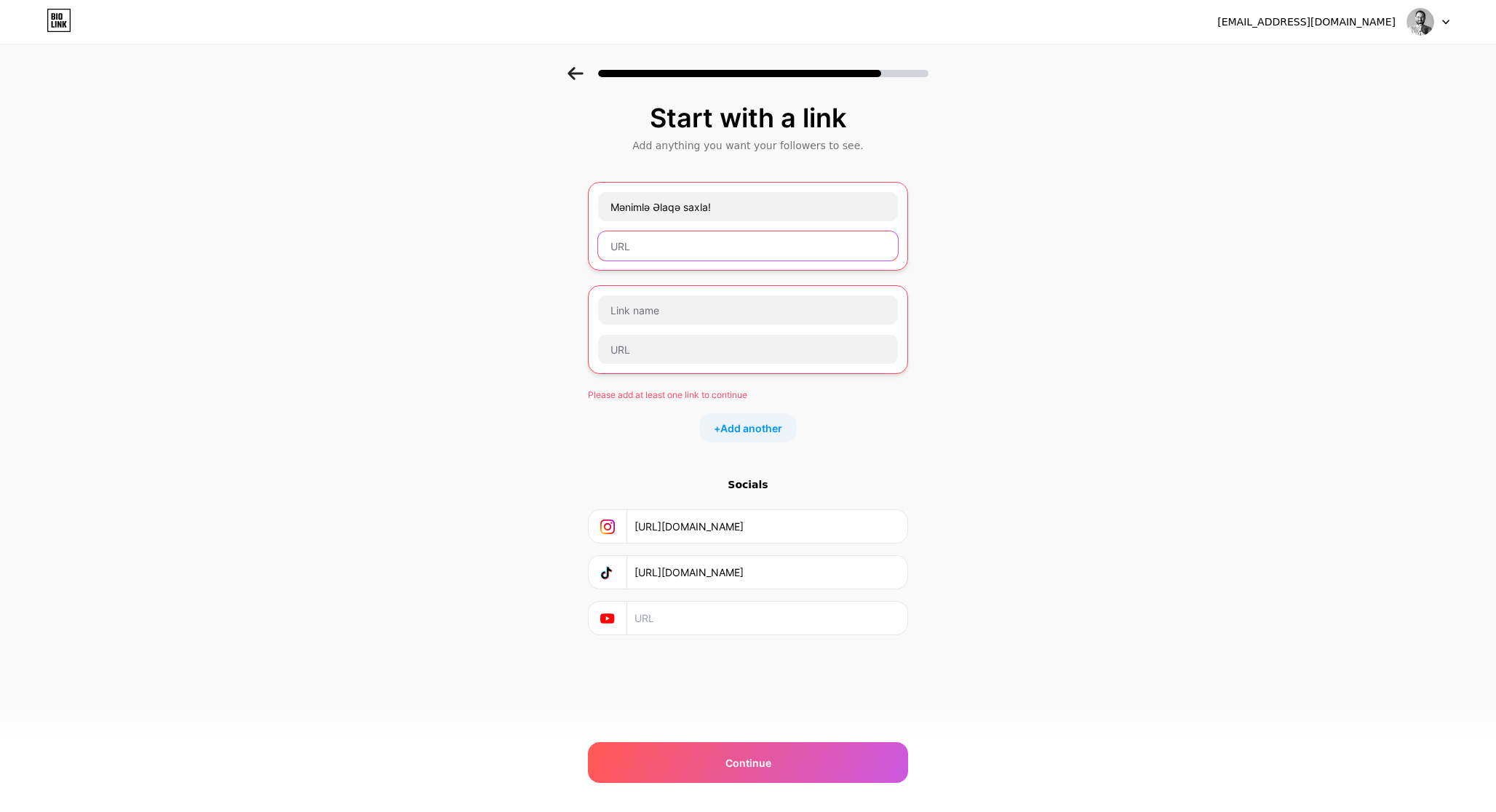
click at [654, 247] on input "text" at bounding box center [748, 246] width 300 height 29
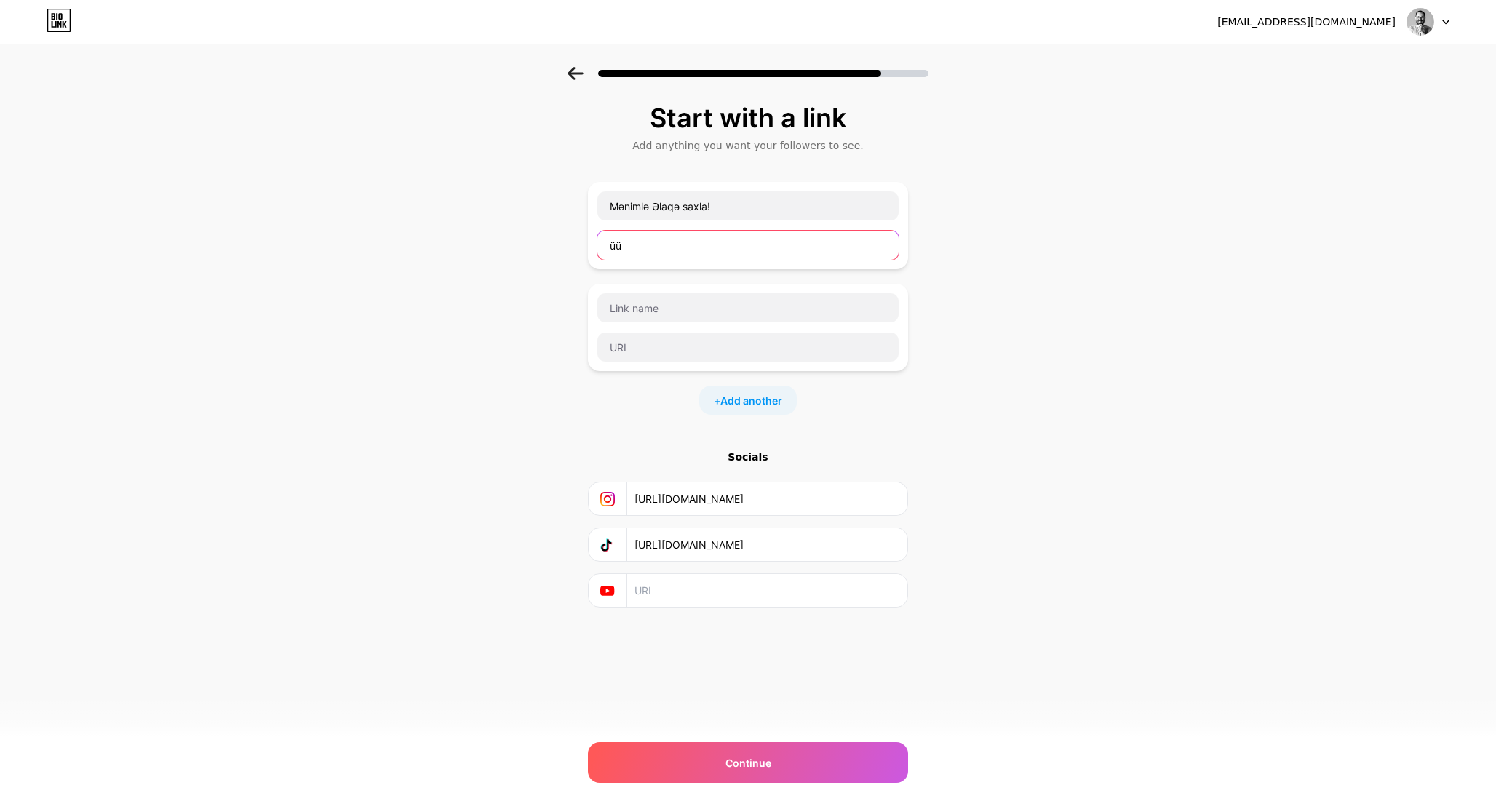
type input "ü"
type input "www.ragiltagi.az"
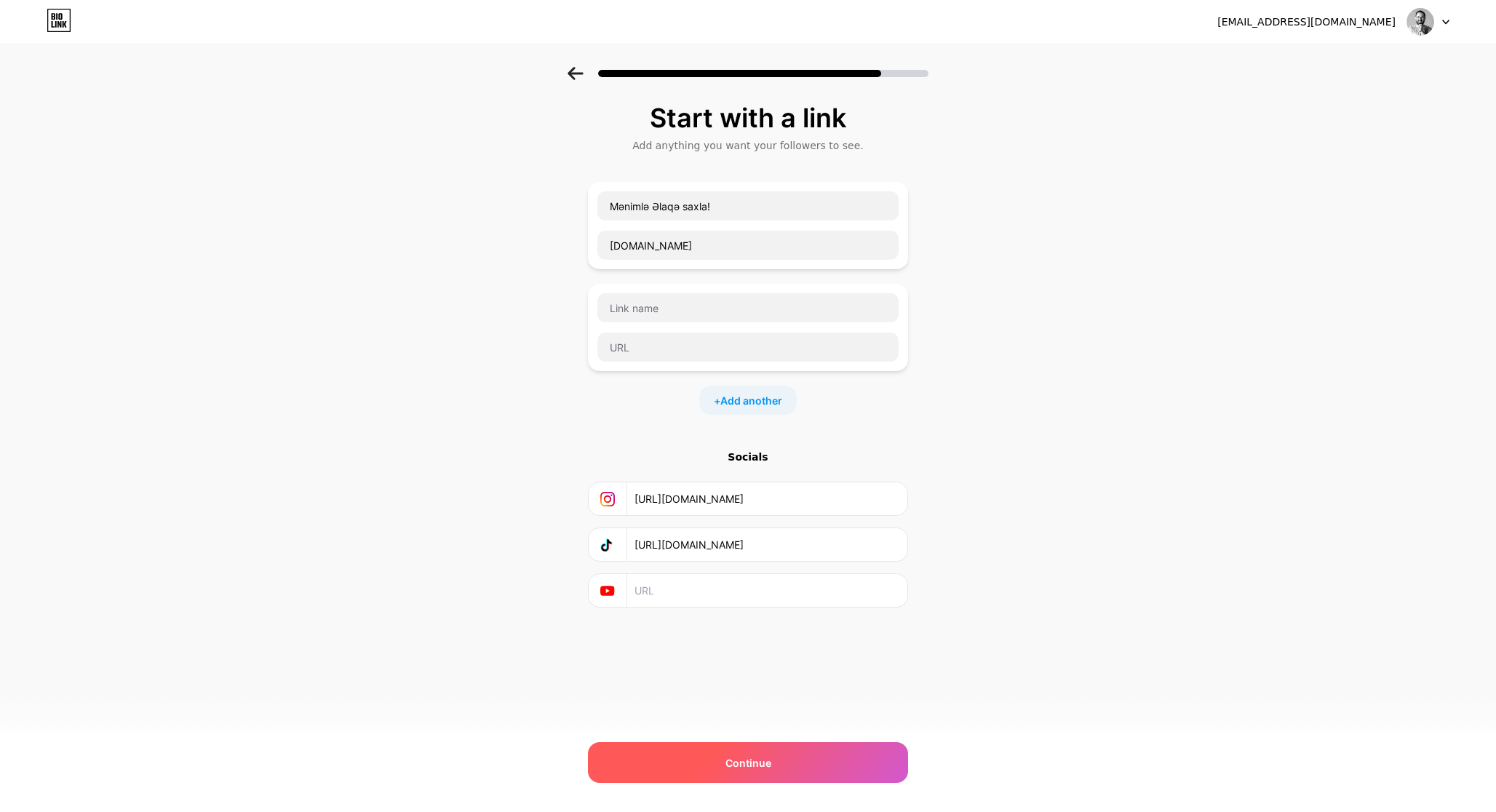
click at [806, 760] on div "Continue" at bounding box center [748, 762] width 320 height 41
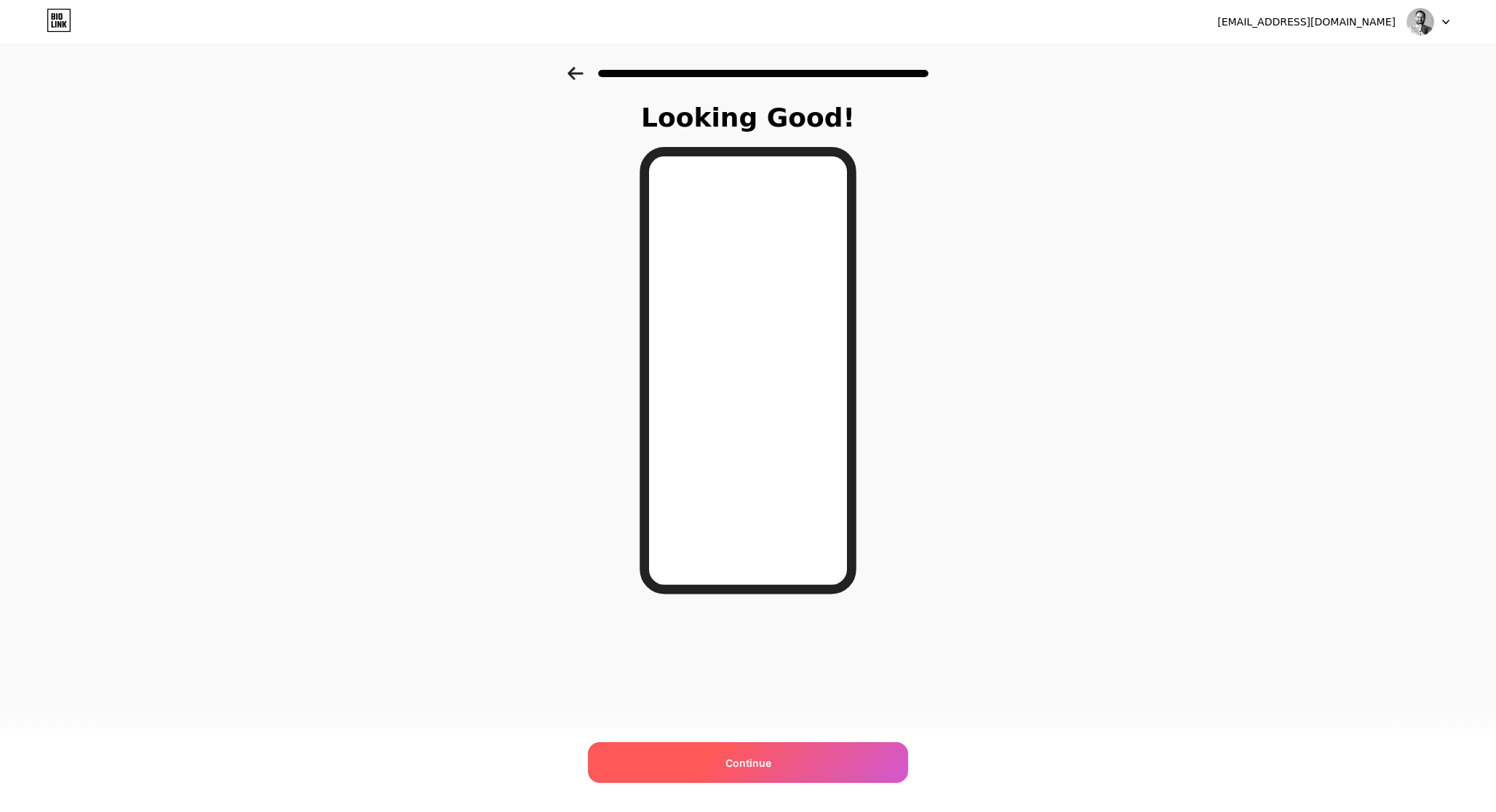
click at [768, 760] on span "Continue" at bounding box center [748, 763] width 46 height 16
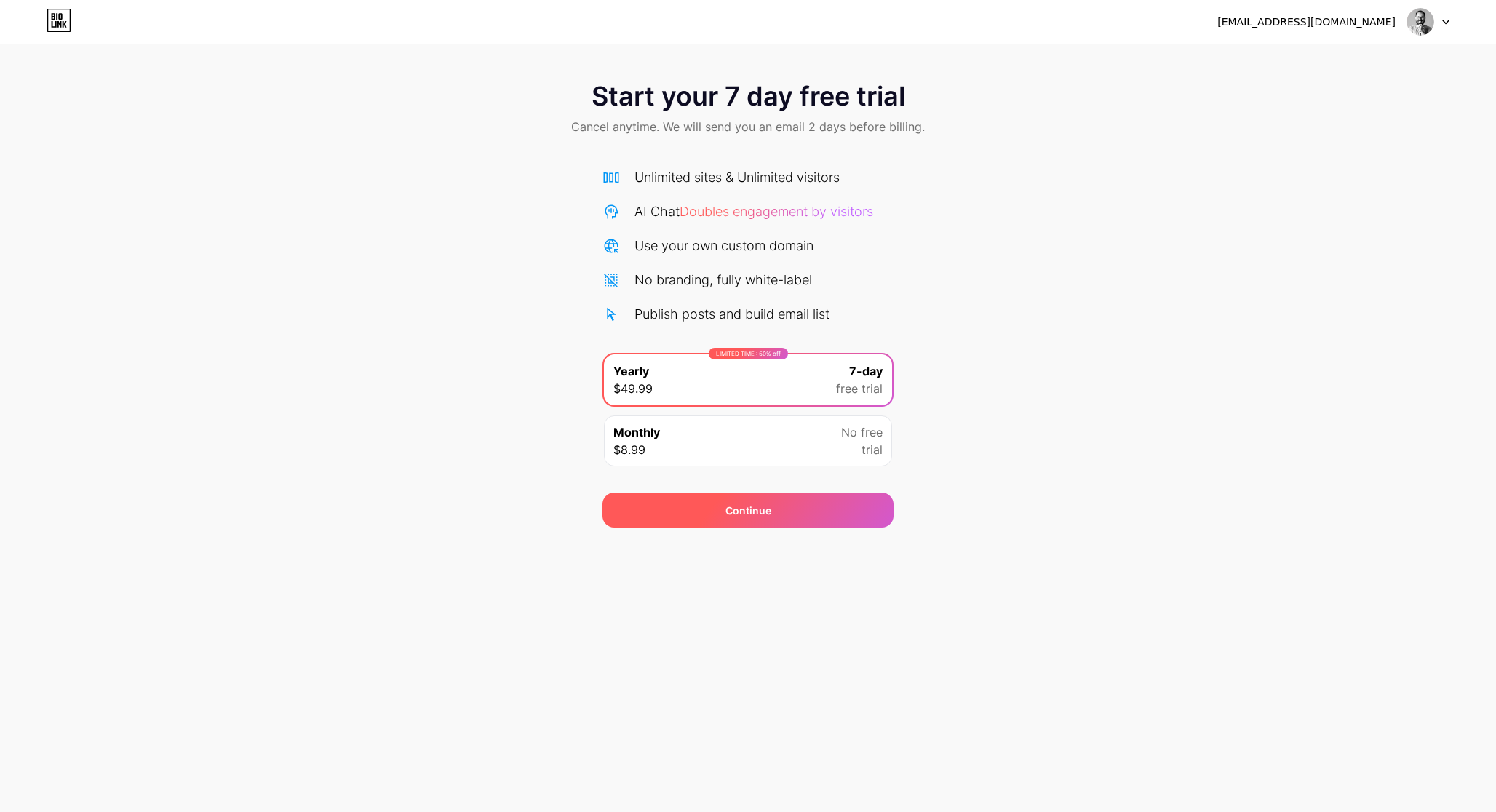
click at [775, 507] on div "Continue" at bounding box center [748, 510] width 291 height 35
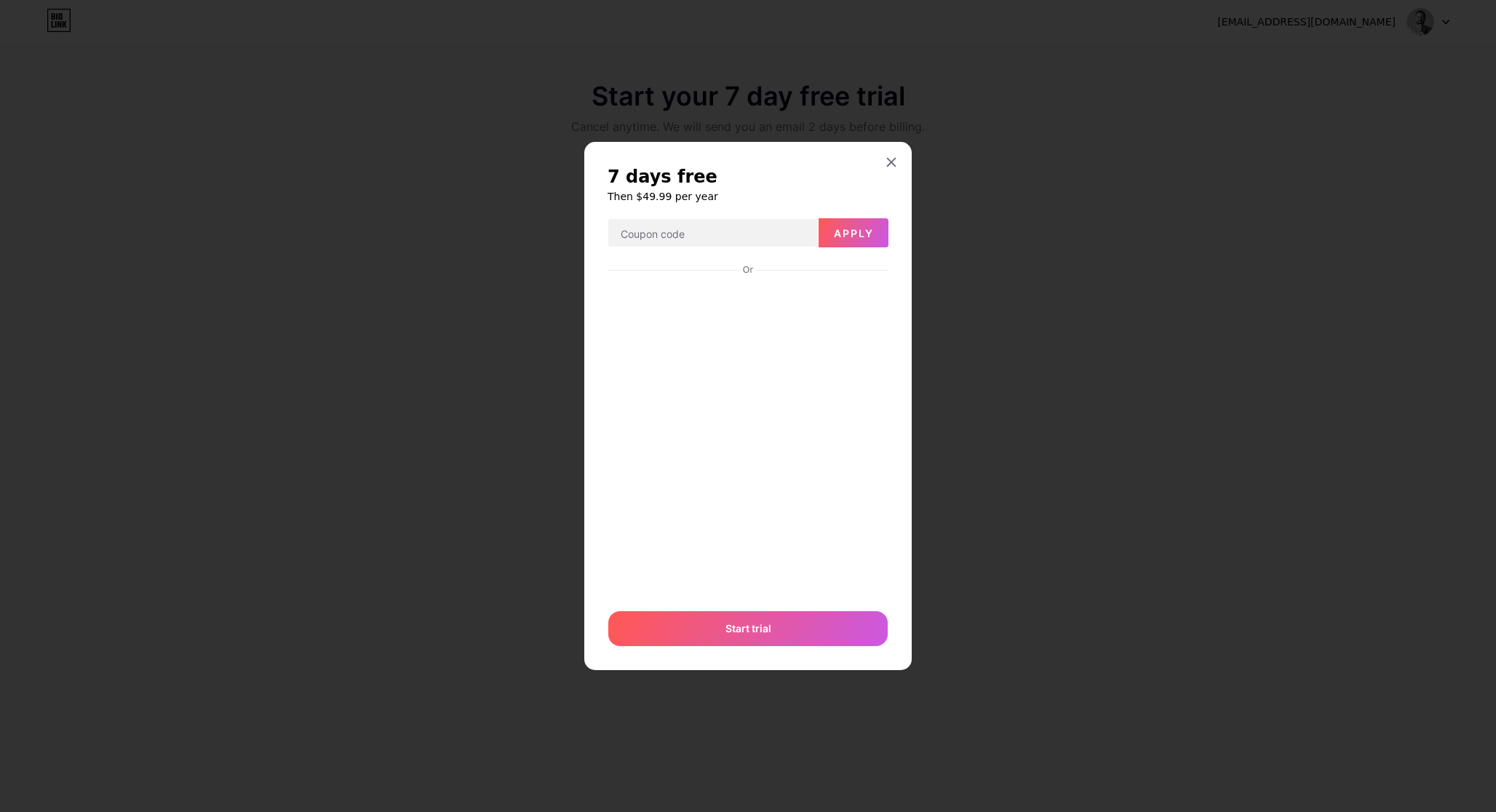
click at [889, 150] on div at bounding box center [891, 162] width 26 height 26
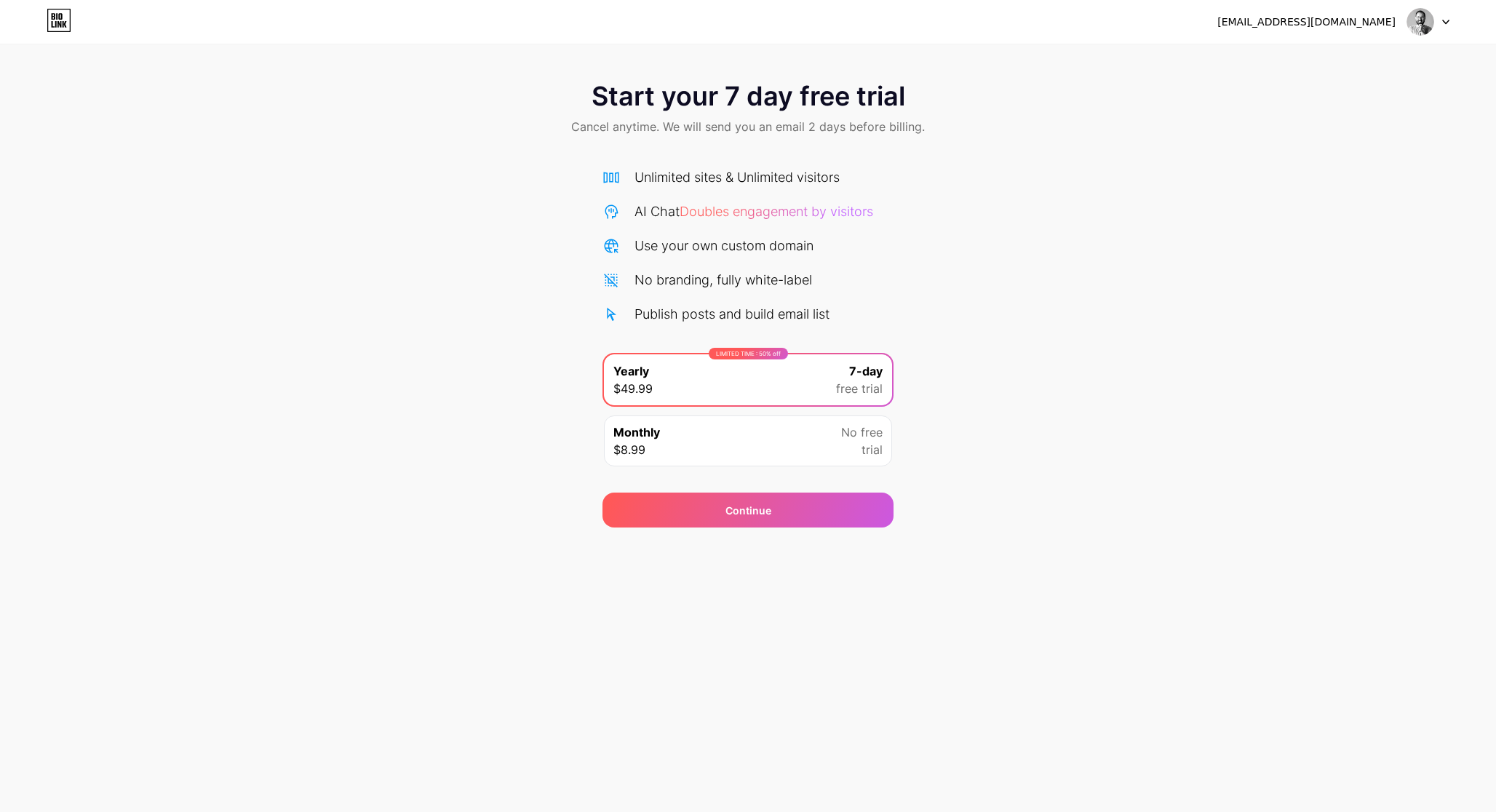
click at [62, 28] on icon at bounding box center [59, 20] width 25 height 23
click at [60, 21] on icon at bounding box center [59, 24] width 3 height 7
click at [1422, 25] on img at bounding box center [1420, 22] width 28 height 28
click at [1346, 27] on div "[EMAIL_ADDRESS][DOMAIN_NAME]" at bounding box center [1307, 22] width 178 height 16
click at [1150, 157] on div "Start your 7 day free trial Cancel anytime. We will send you an email 2 days be…" at bounding box center [748, 297] width 1496 height 461
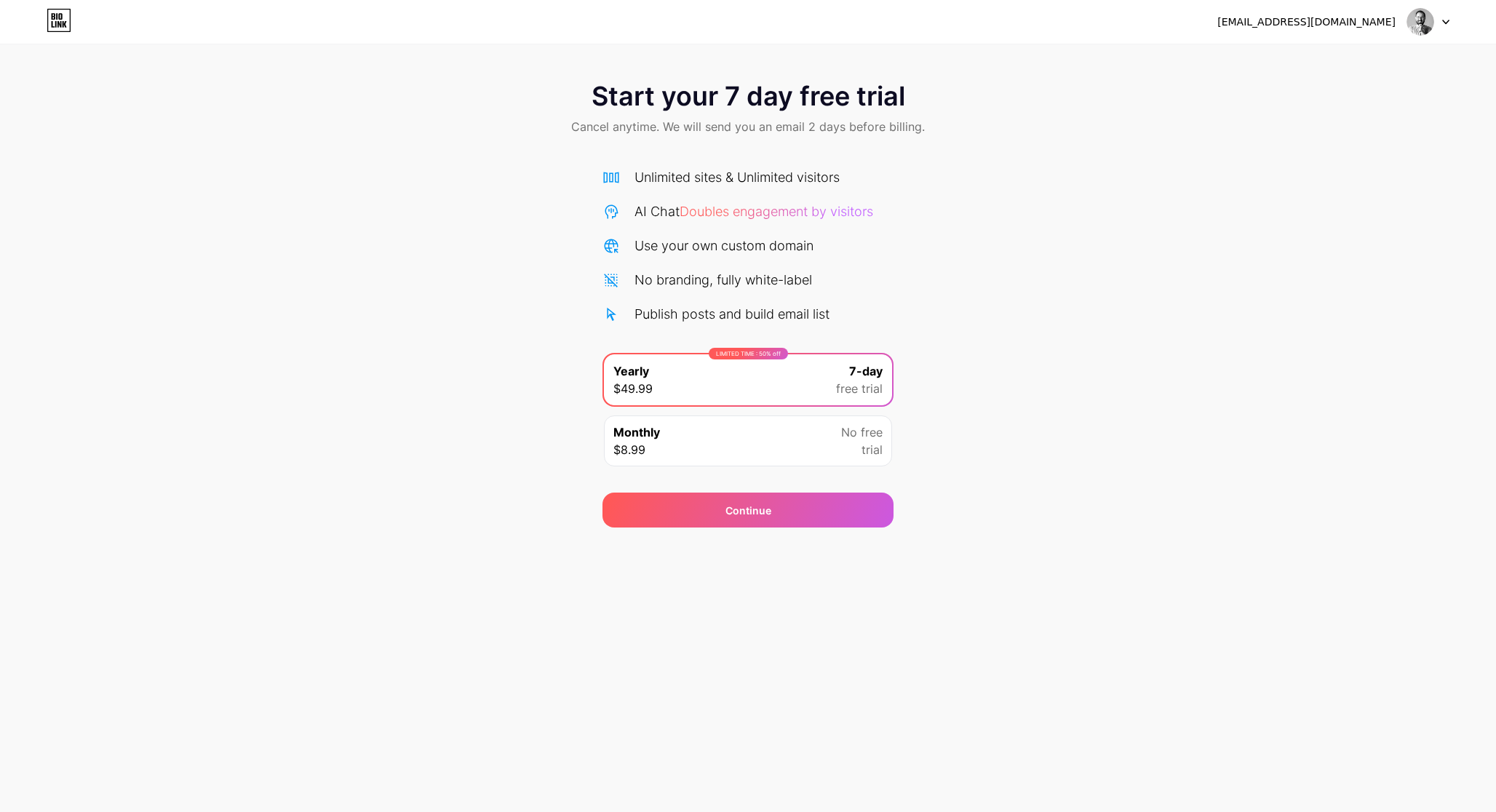
click at [773, 444] on div "Monthly $8.99 No free trial" at bounding box center [747, 440] width 288 height 51
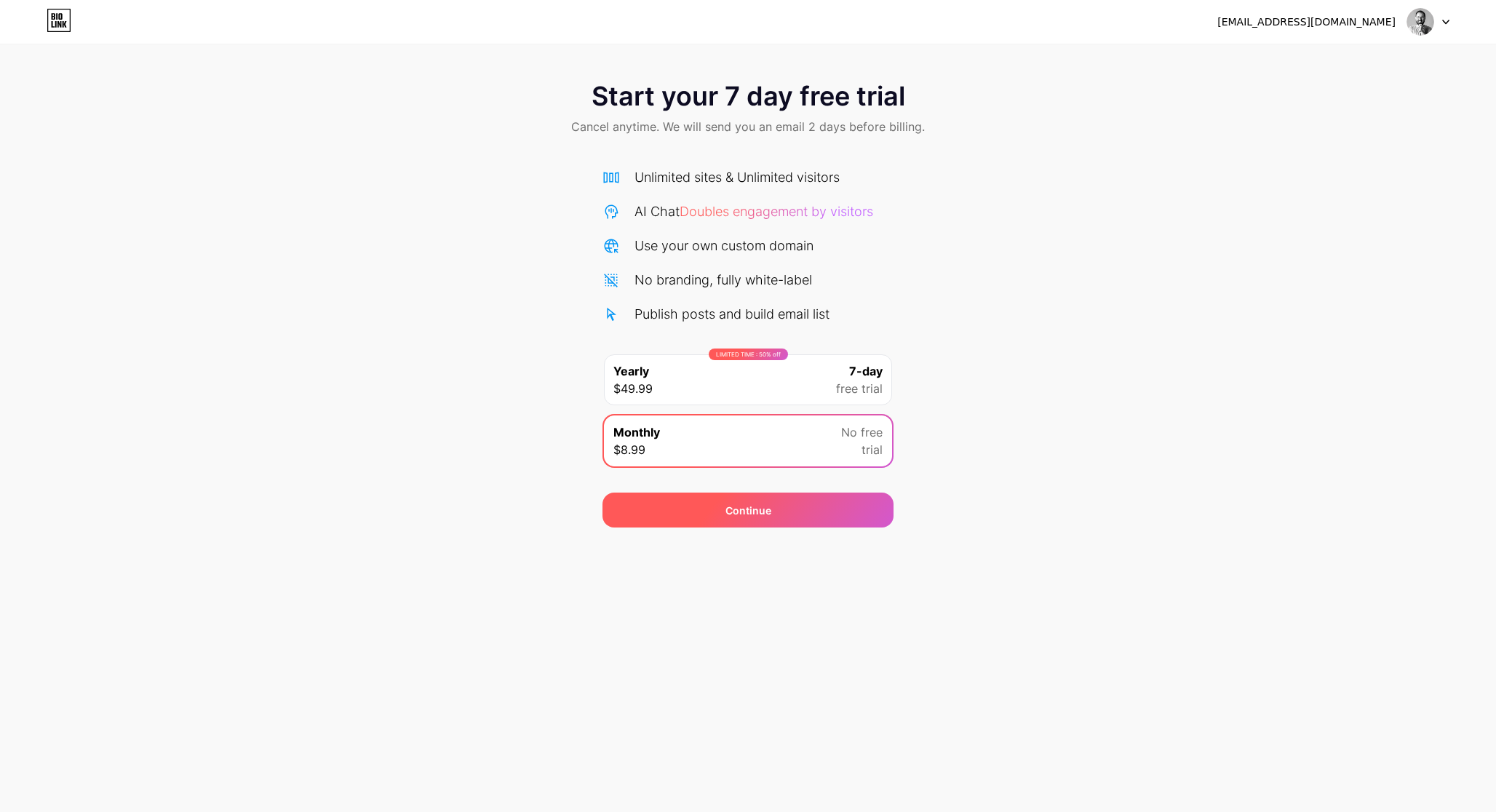
click at [762, 507] on span "Continue" at bounding box center [748, 510] width 46 height 16
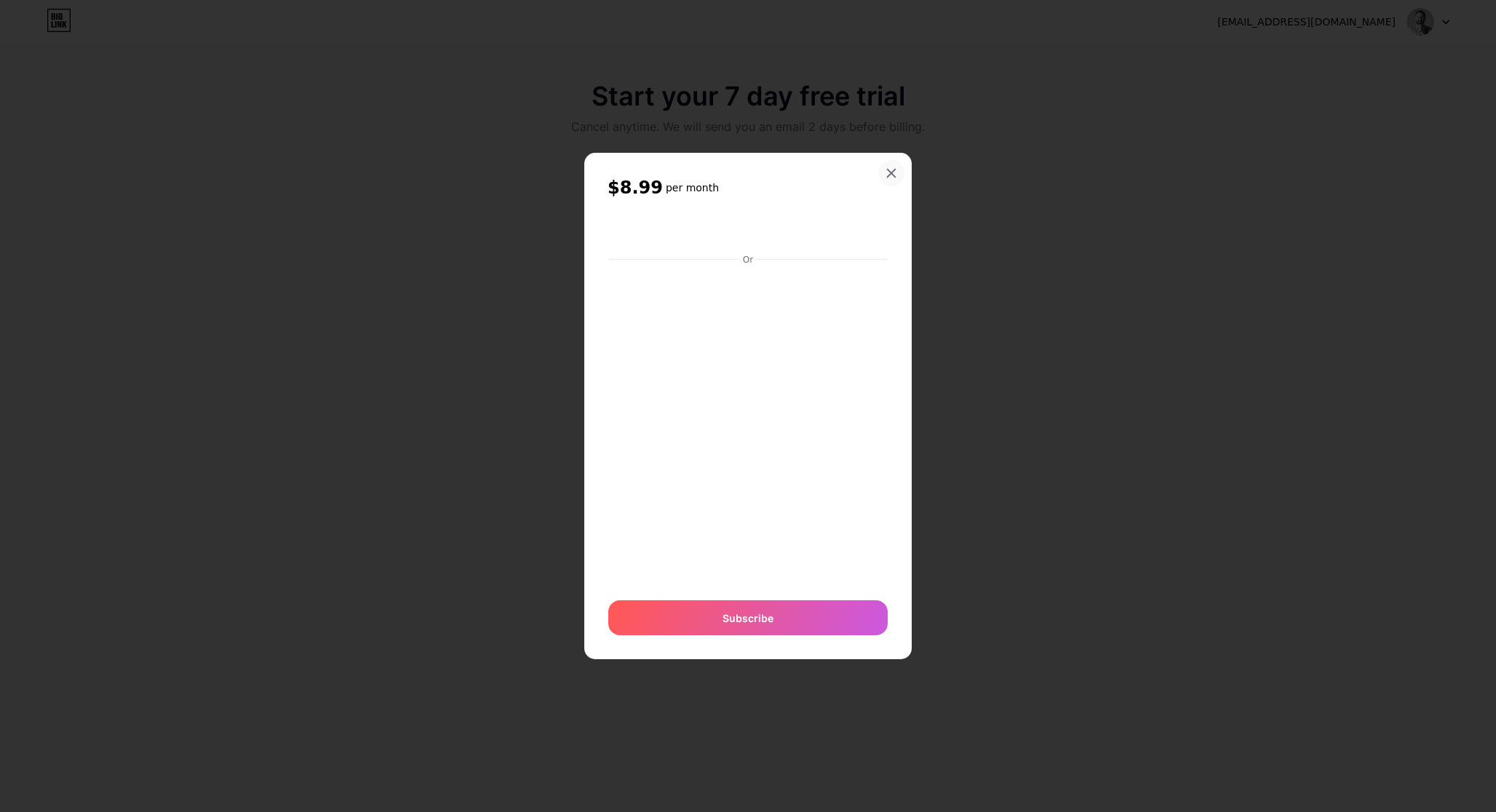
click at [893, 172] on icon at bounding box center [891, 173] width 11 height 11
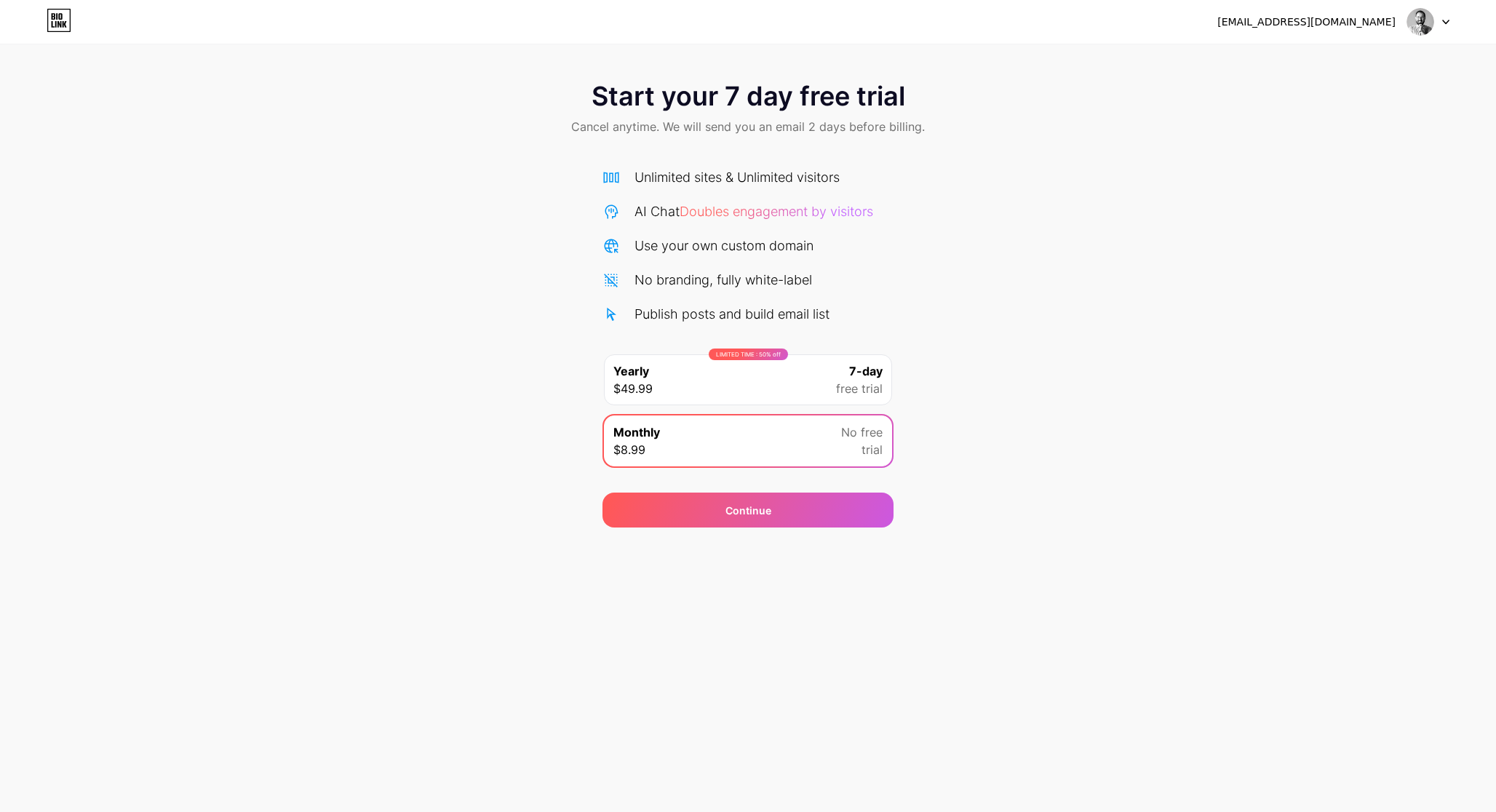
click at [1429, 23] on img at bounding box center [1420, 22] width 28 height 28
click at [1359, 54] on li "Logout" at bounding box center [1358, 59] width 181 height 39
